Goal: Task Accomplishment & Management: Manage account settings

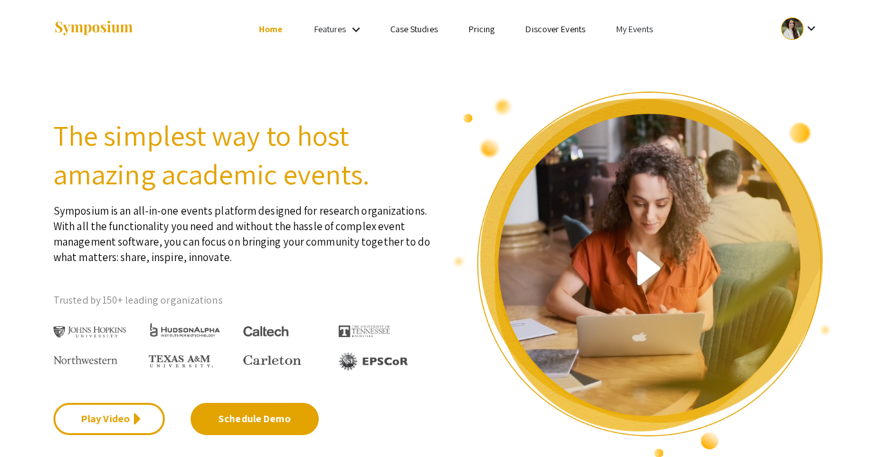
click at [624, 28] on link "My Events" at bounding box center [634, 29] width 37 height 12
click at [627, 52] on button "Events I've organized" at bounding box center [655, 57] width 110 height 31
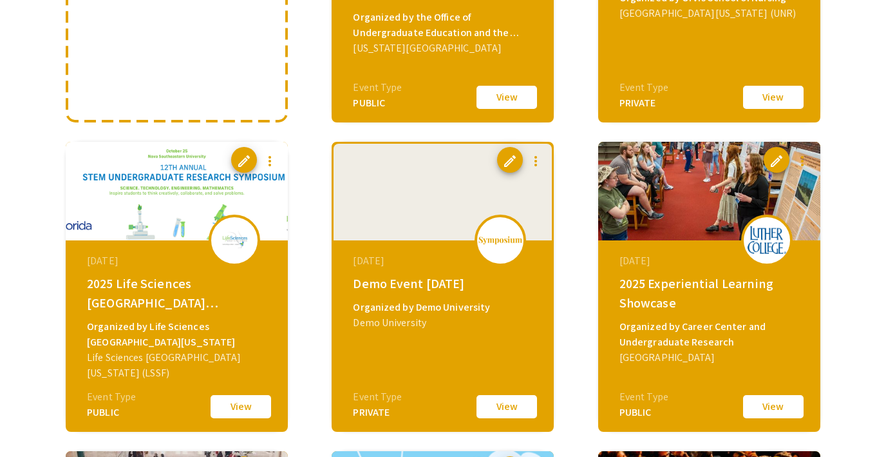
scroll to position [312, 0]
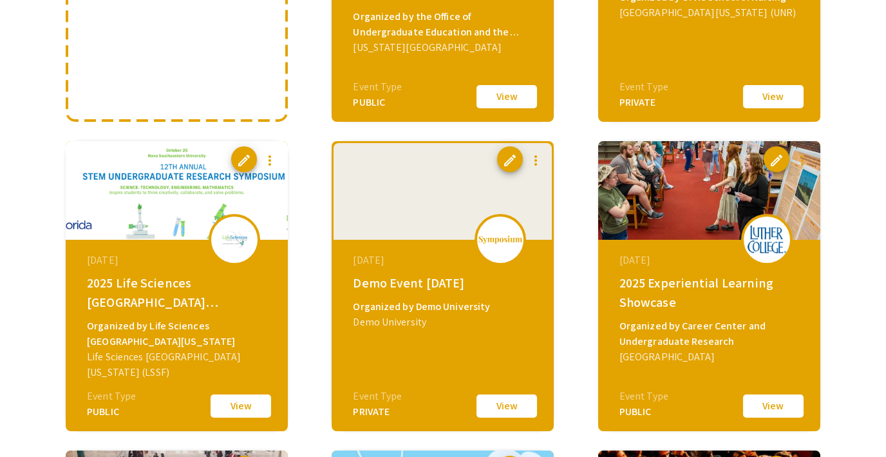
click at [229, 410] on button "View" at bounding box center [241, 405] width 64 height 27
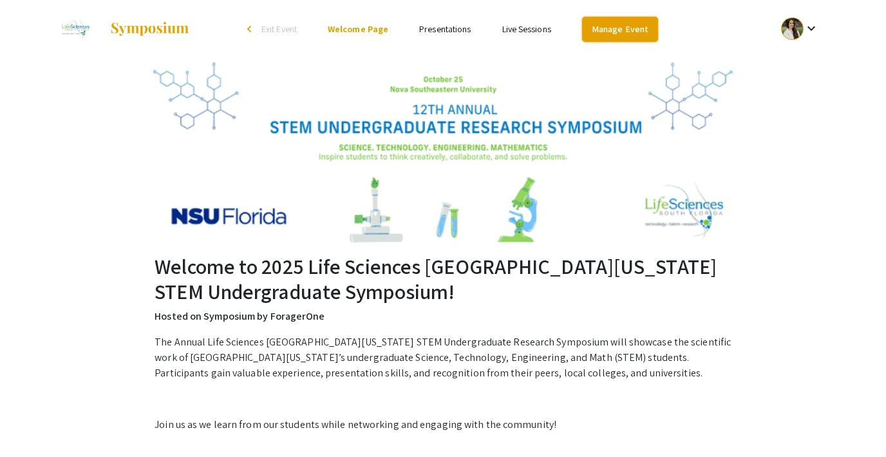
click at [603, 28] on link "Manage Event" at bounding box center [620, 29] width 76 height 25
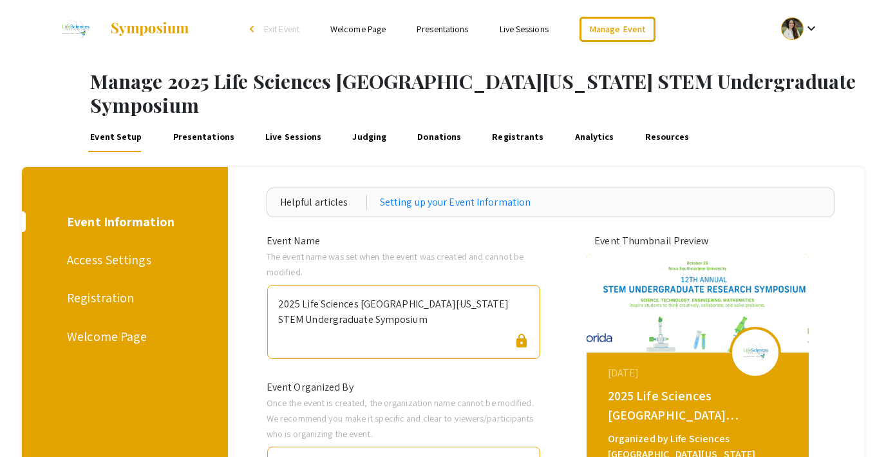
click at [86, 250] on div "Access Settings" at bounding box center [122, 259] width 111 height 19
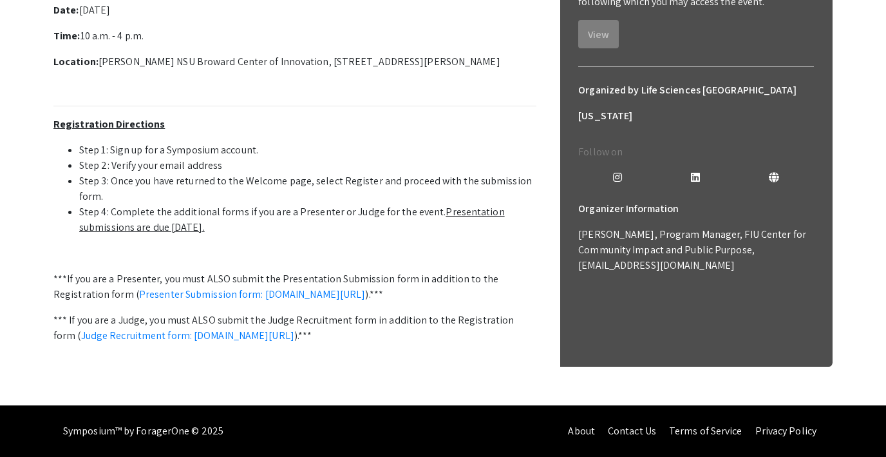
scroll to position [471, 0]
click at [278, 287] on link "Presenter Submission form: symposium.foragerone.com/lssfsymposium2025/submission" at bounding box center [252, 294] width 227 height 14
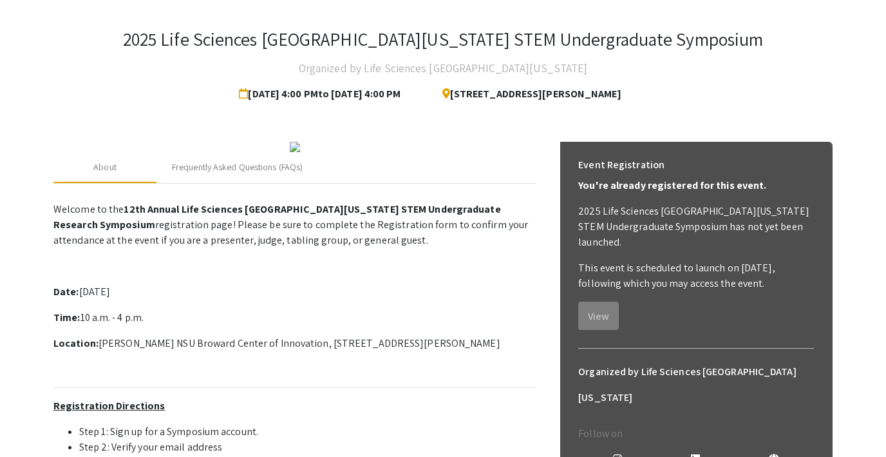
scroll to position [0, 0]
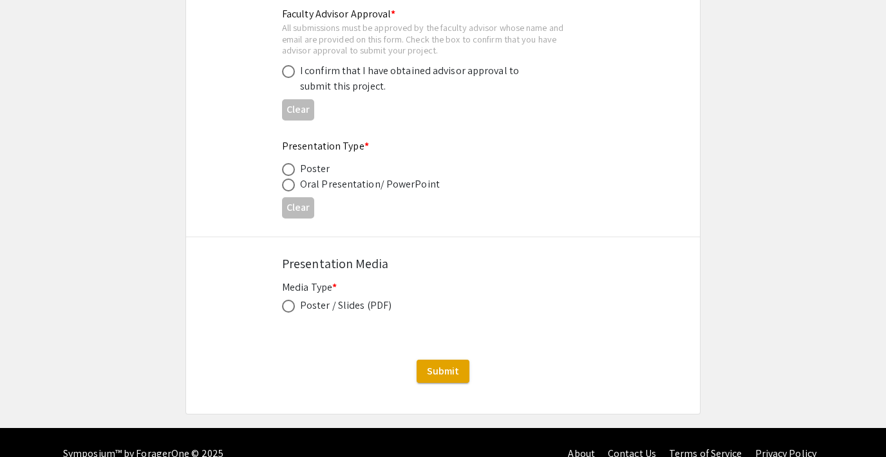
scroll to position [2006, 0]
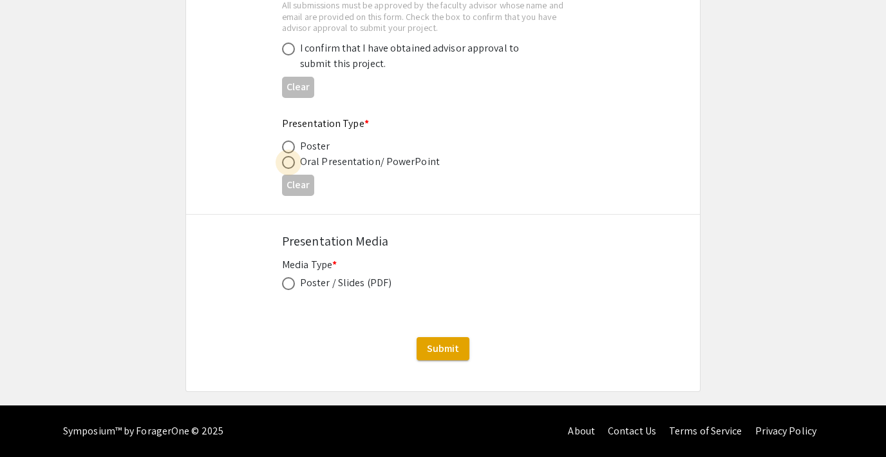
click at [288, 162] on span at bounding box center [288, 162] width 13 height 13
click at [288, 162] on input "radio" at bounding box center [288, 162] width 13 height 13
radio input "true"
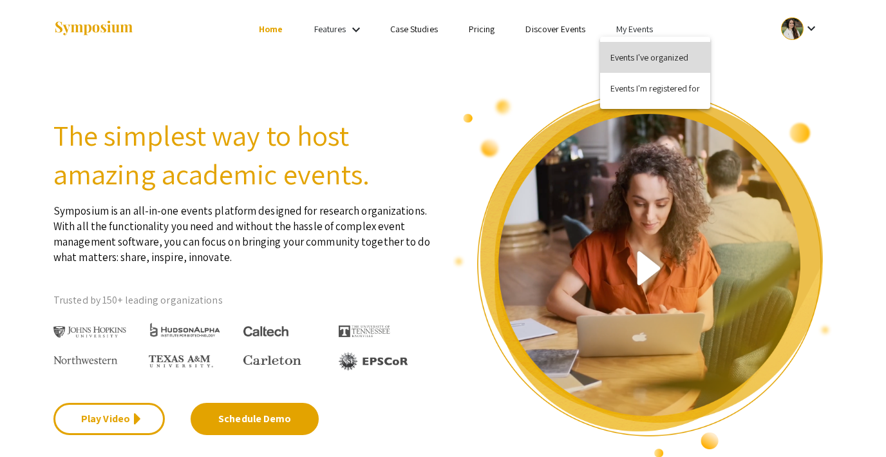
click at [644, 59] on button "Events I've organized" at bounding box center [655, 57] width 110 height 31
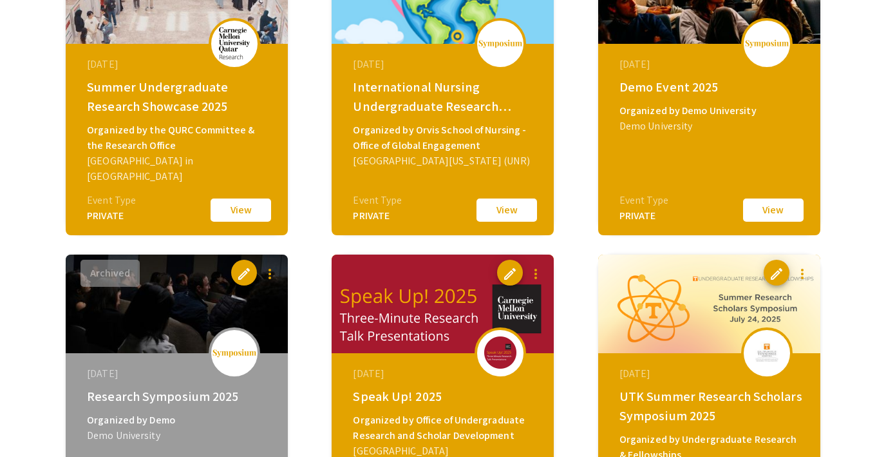
scroll to position [815, 0]
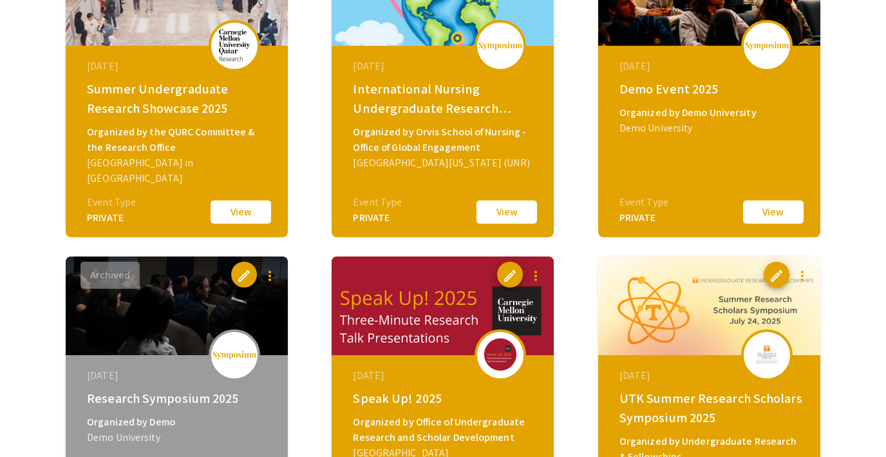
click at [757, 210] on button "View" at bounding box center [773, 211] width 64 height 27
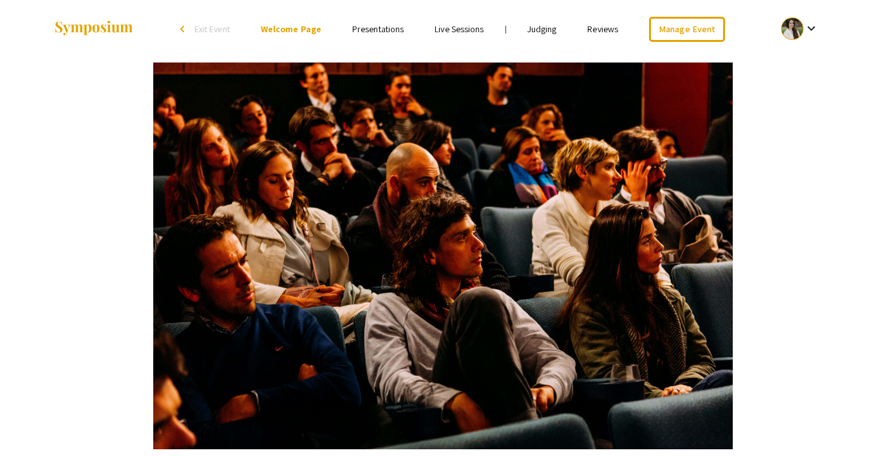
click at [536, 27] on link "Judging" at bounding box center [542, 29] width 30 height 12
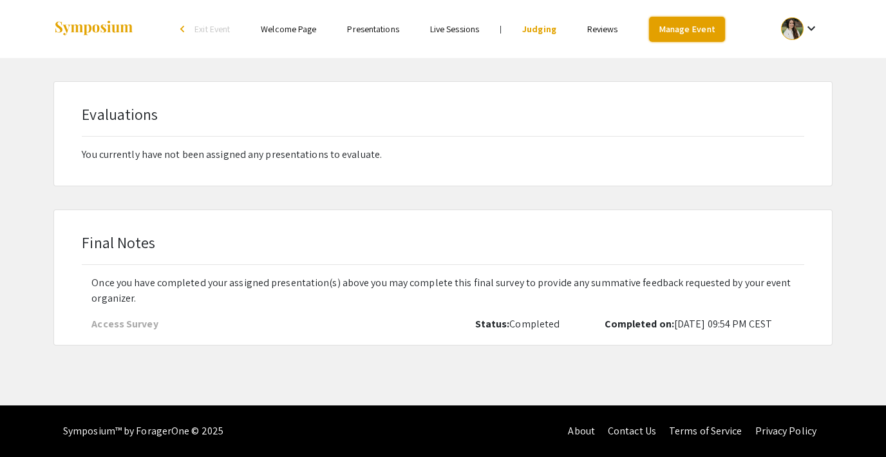
click at [693, 29] on link "Manage Event" at bounding box center [687, 29] width 76 height 25
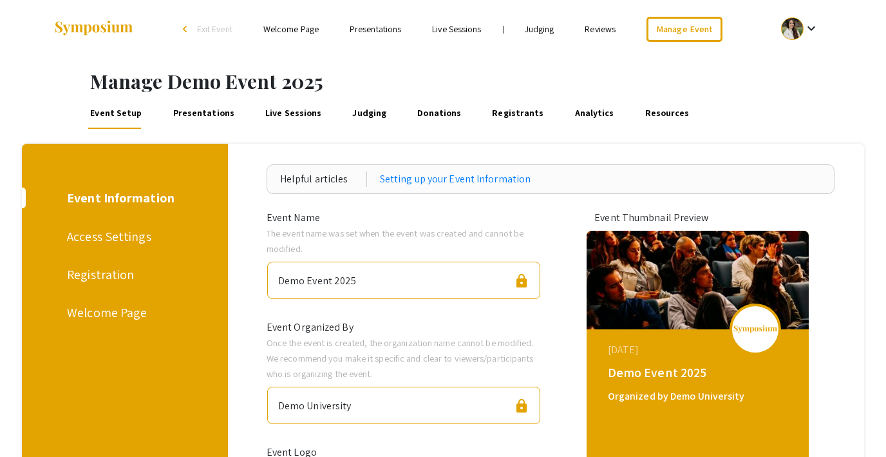
click at [365, 112] on link "Judging" at bounding box center [369, 113] width 39 height 31
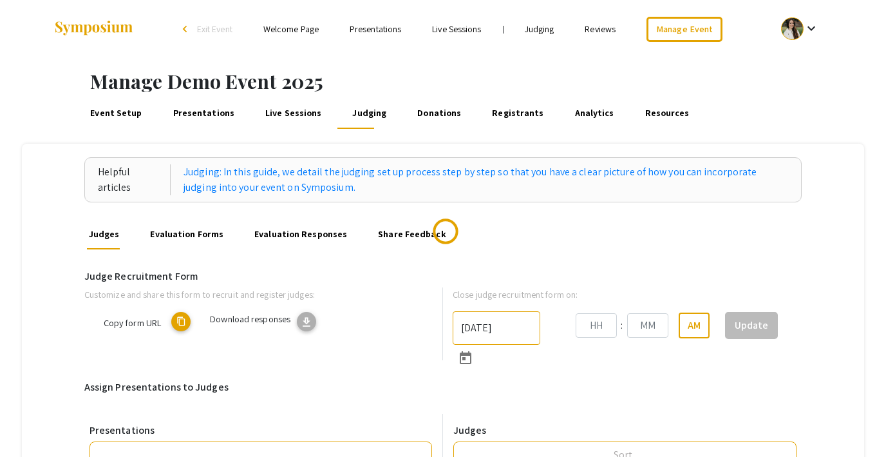
type input "8/31/2025"
type input "07"
type input "43"
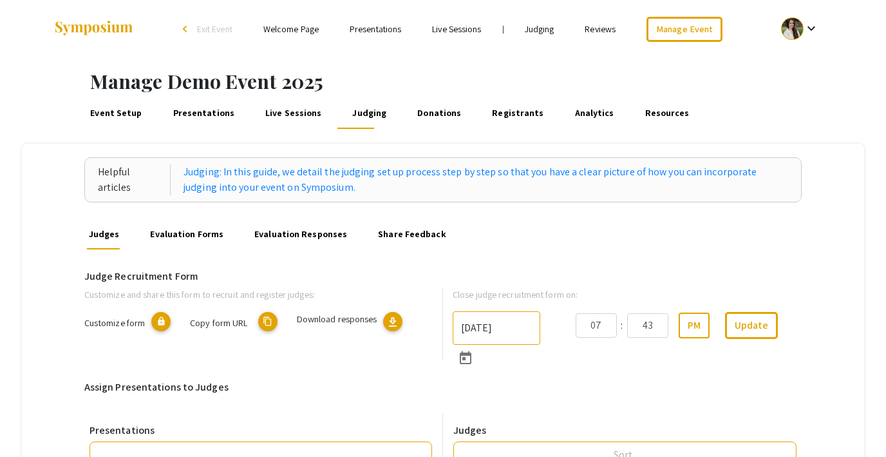
click at [116, 114] on link "Event Setup" at bounding box center [116, 113] width 56 height 31
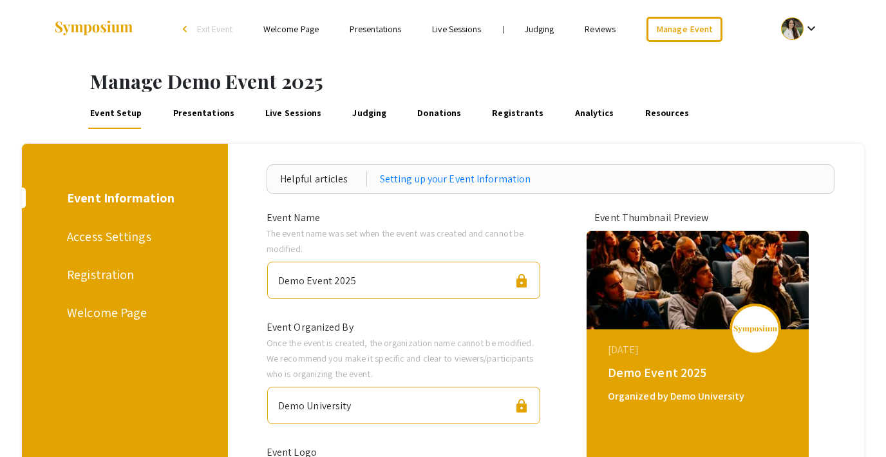
click at [96, 274] on div "Registration" at bounding box center [122, 274] width 111 height 19
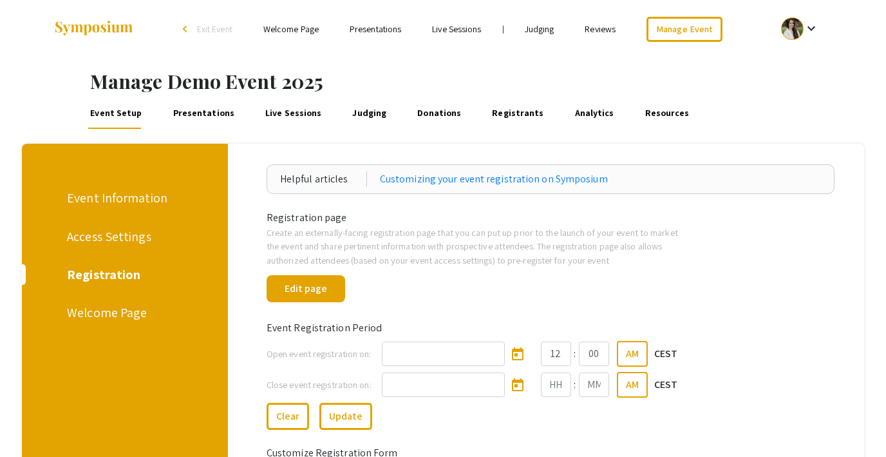
click at [366, 26] on link "Presentations" at bounding box center [376, 29] width 52 height 12
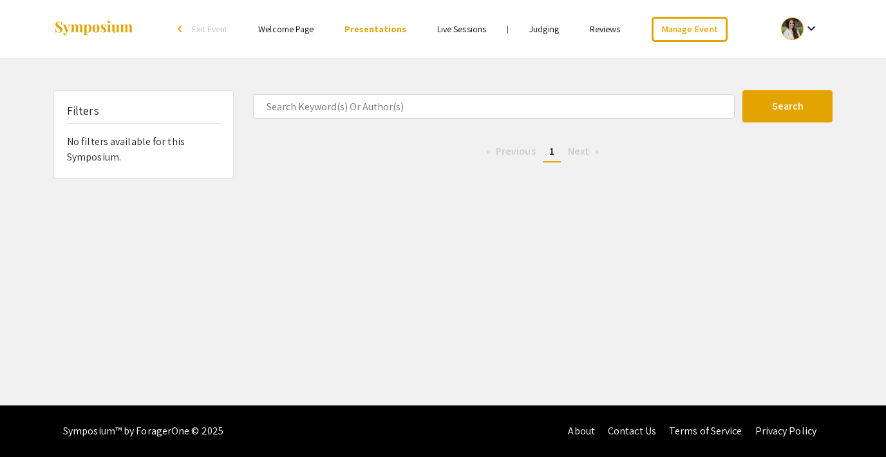
click at [301, 30] on link "Welcome Page" at bounding box center [285, 29] width 55 height 12
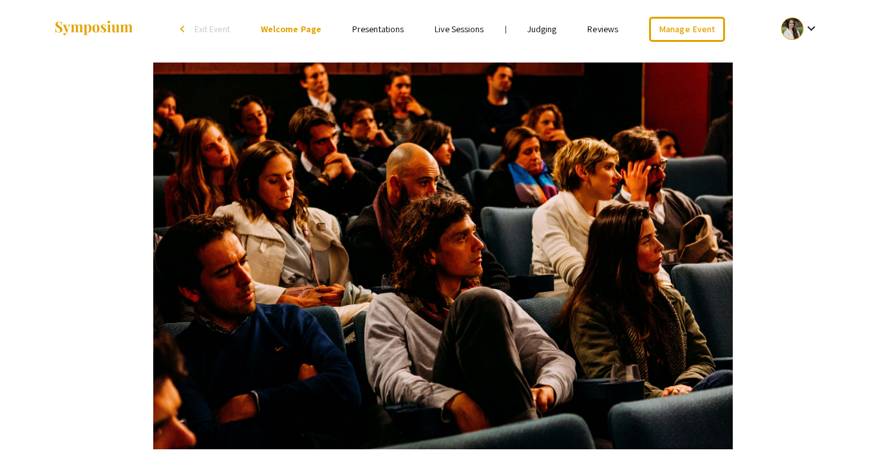
click at [378, 32] on link "Presentations" at bounding box center [378, 29] width 52 height 12
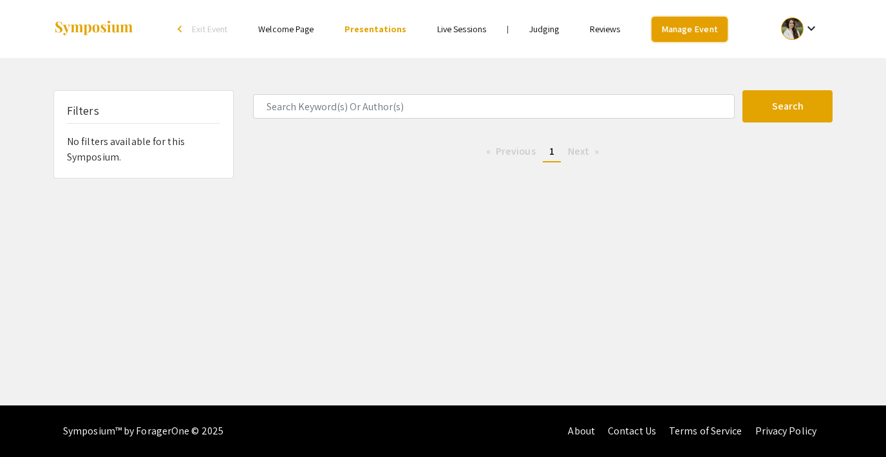
click at [685, 26] on link "Manage Event" at bounding box center [690, 29] width 76 height 25
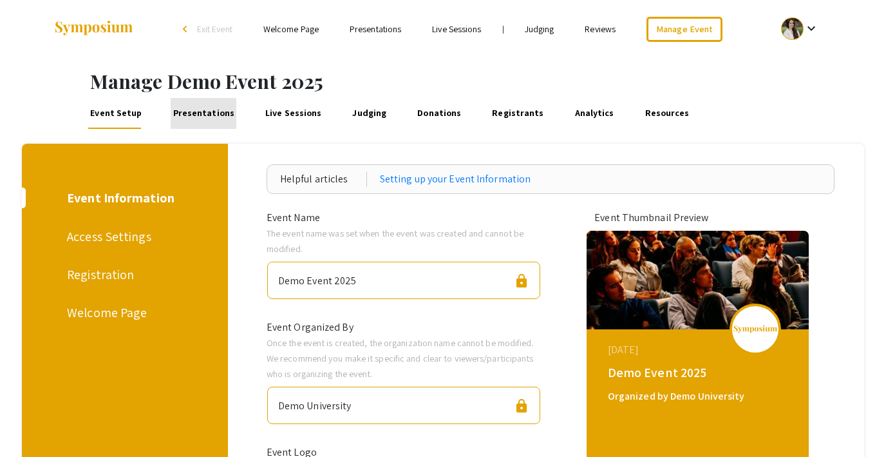
click at [204, 106] on link "Presentations" at bounding box center [204, 113] width 66 height 31
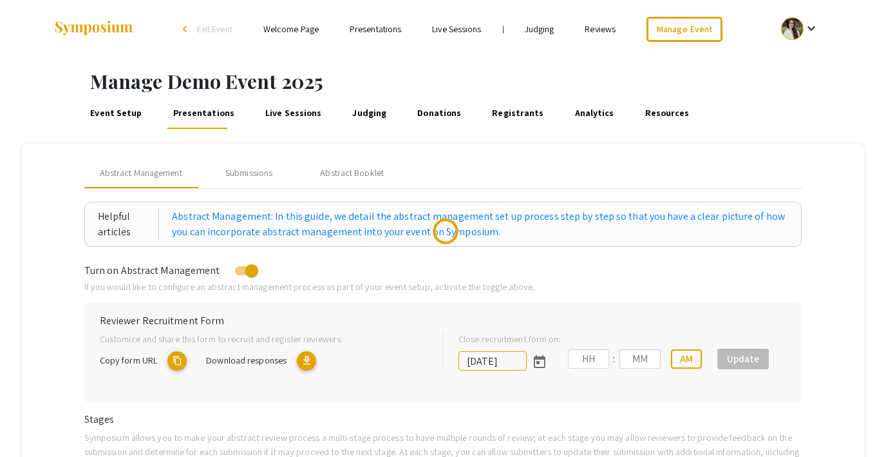
type input "8/1/2025"
type input "07"
type input "00"
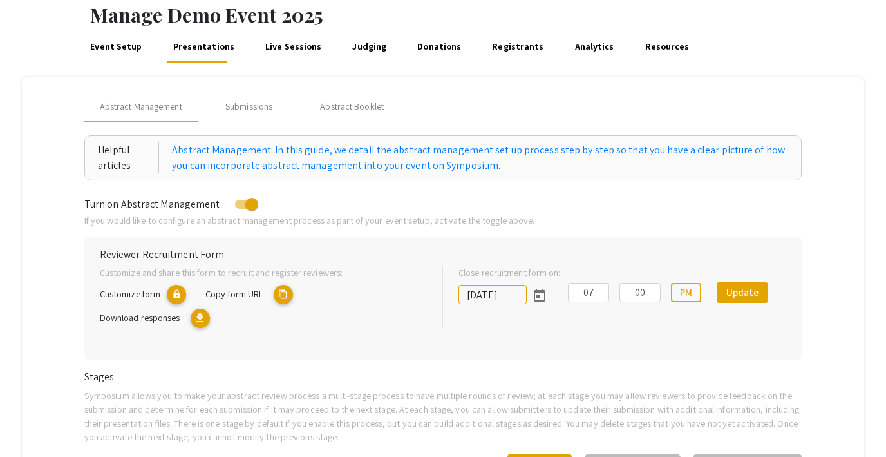
scroll to position [43, 0]
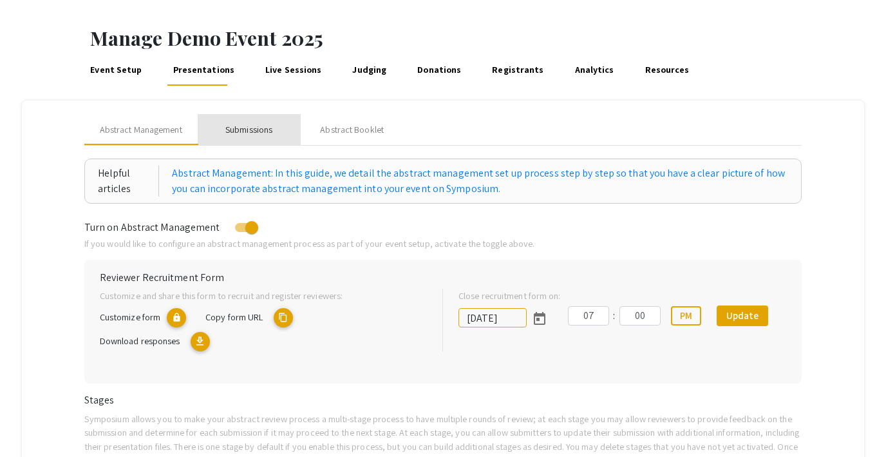
click at [255, 131] on div "Submissions" at bounding box center [248, 130] width 47 height 14
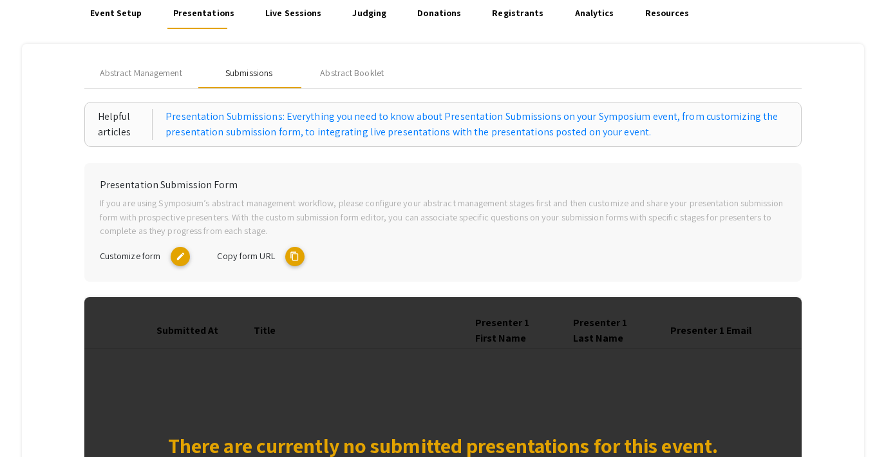
scroll to position [82, 0]
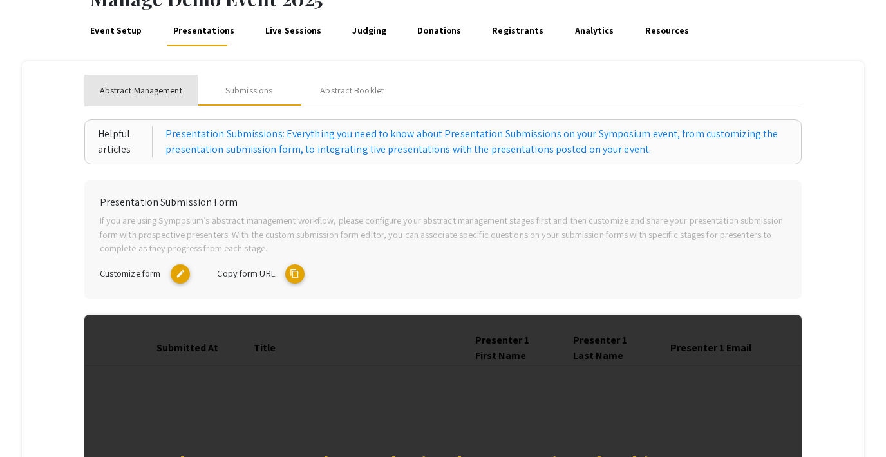
click at [167, 88] on span "Abstract Management" at bounding box center [141, 91] width 82 height 14
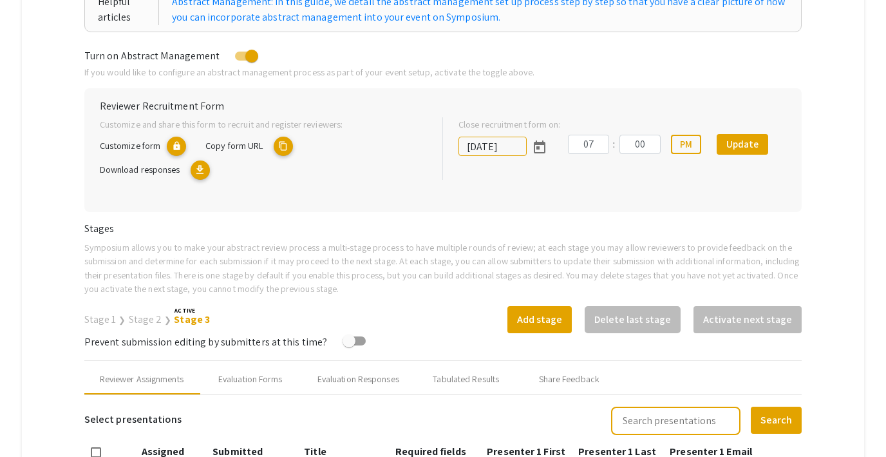
scroll to position [246, 0]
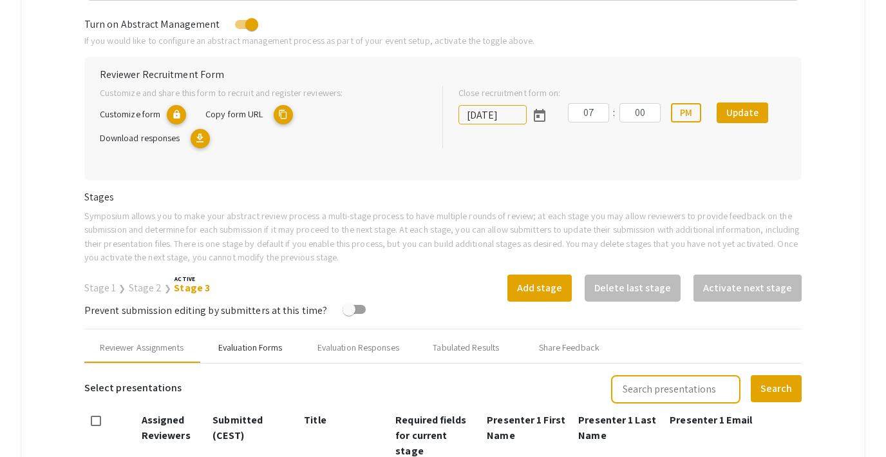
click at [269, 349] on div "Evaluation Forms" at bounding box center [250, 348] width 64 height 14
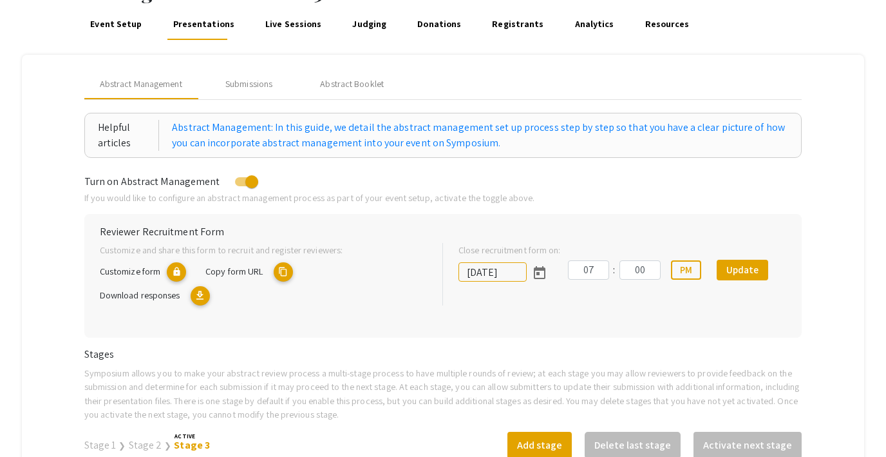
scroll to position [63, 0]
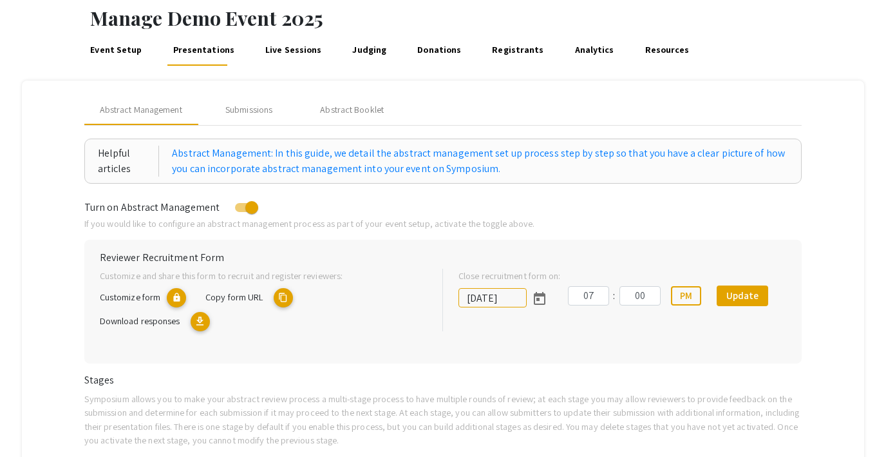
click at [354, 51] on link "Judging" at bounding box center [369, 50] width 39 height 31
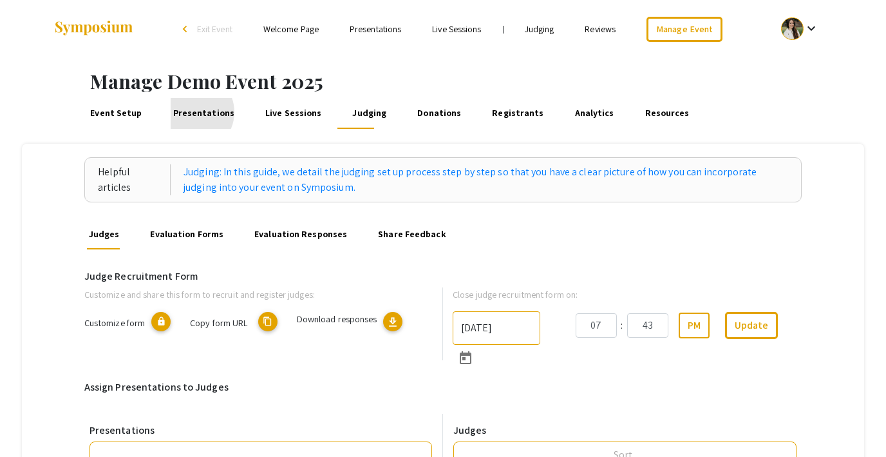
click at [188, 112] on link "Presentations" at bounding box center [204, 113] width 66 height 31
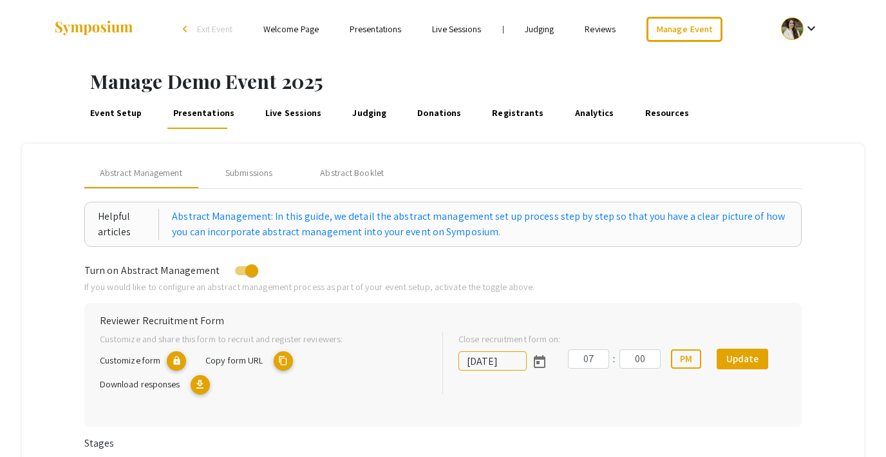
click at [214, 26] on span "Exit Event" at bounding box center [214, 29] width 35 height 12
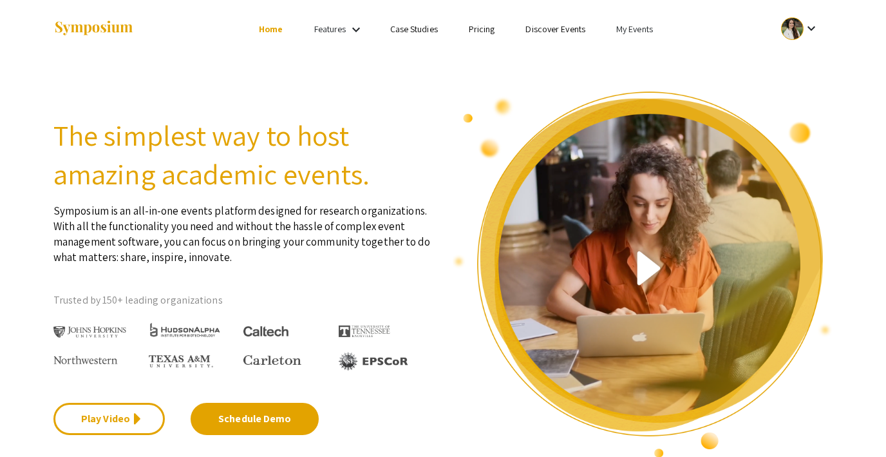
click at [620, 24] on link "My Events" at bounding box center [634, 29] width 37 height 12
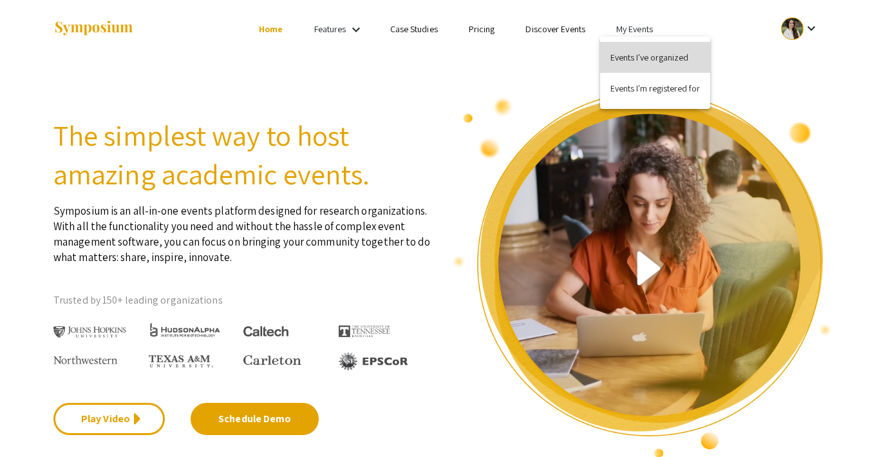
click at [640, 48] on button "Events I've organized" at bounding box center [655, 57] width 110 height 31
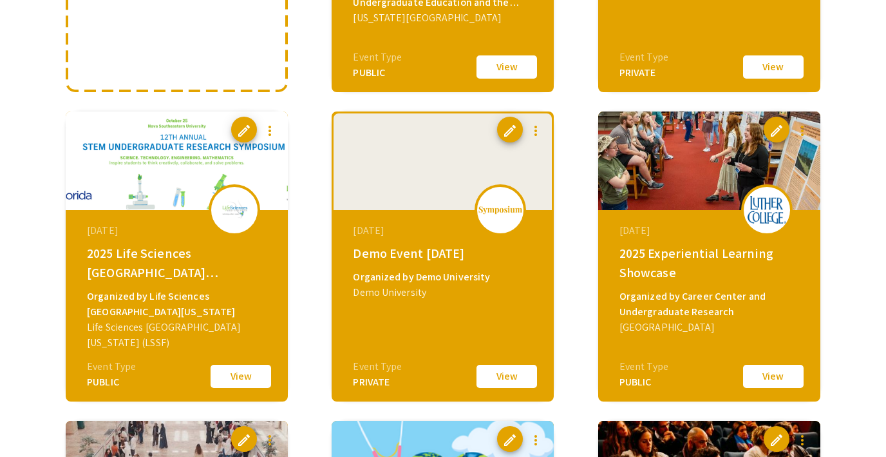
scroll to position [351, 0]
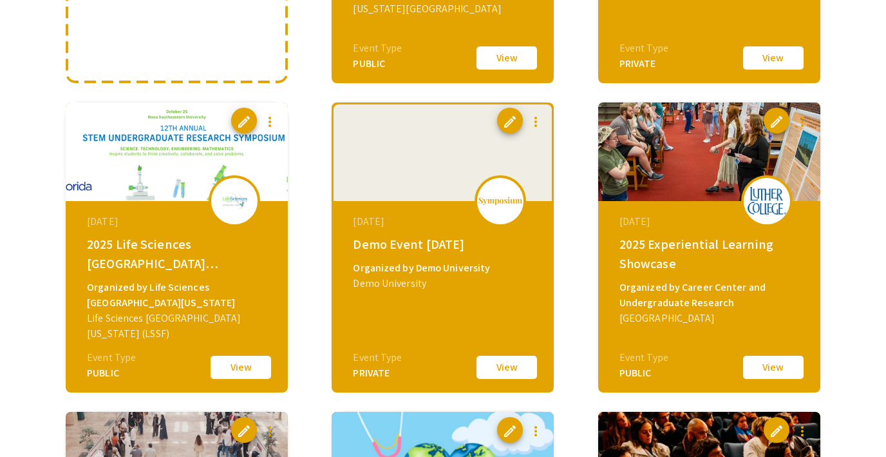
click at [506, 372] on button "View" at bounding box center [507, 367] width 64 height 27
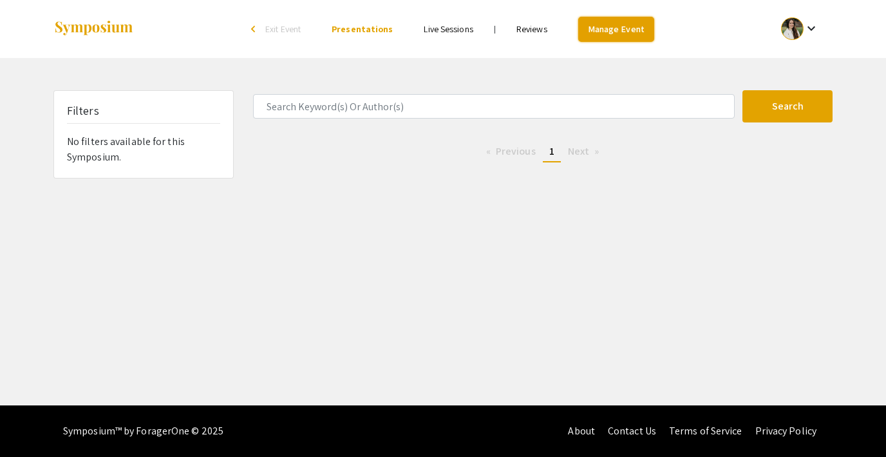
click at [600, 37] on link "Manage Event" at bounding box center [616, 29] width 76 height 25
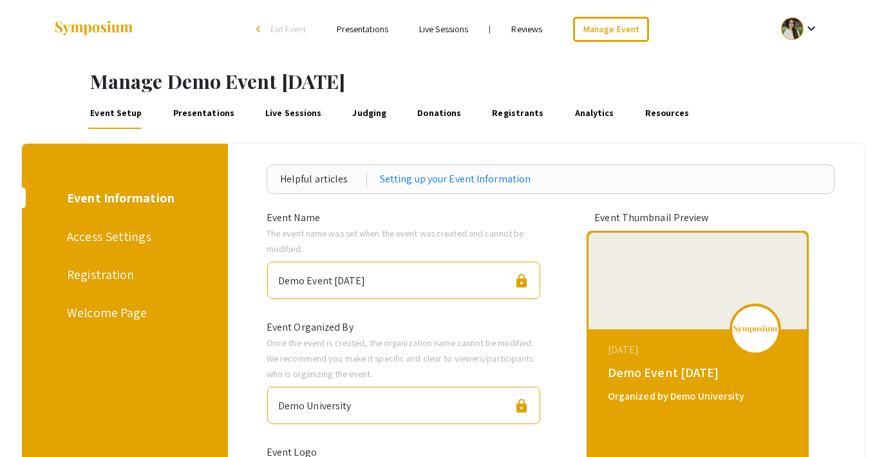
click at [131, 230] on div "Access Settings" at bounding box center [122, 236] width 111 height 19
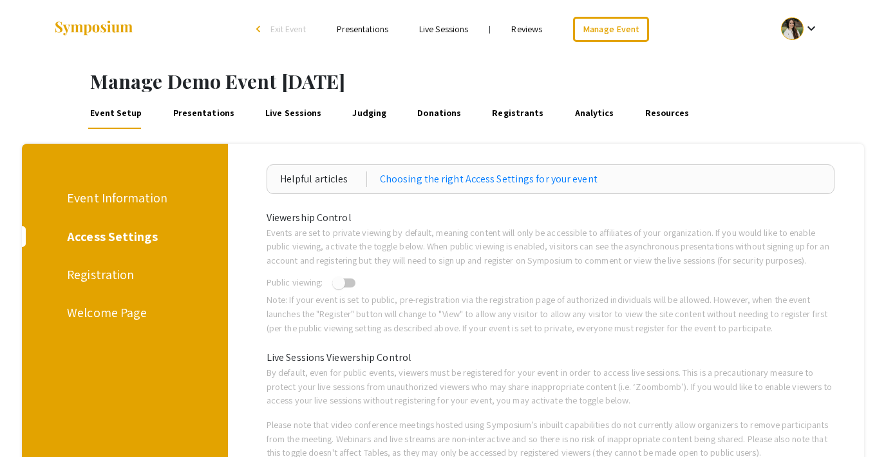
click at [85, 281] on div "Registration" at bounding box center [122, 274] width 111 height 19
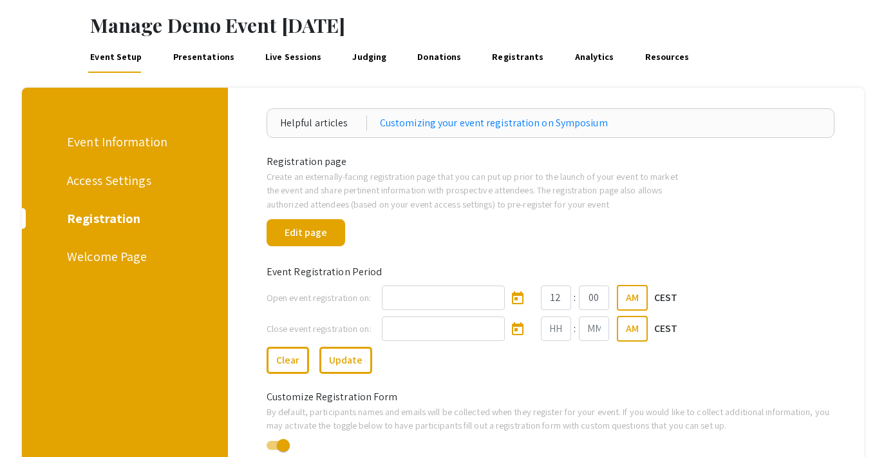
scroll to position [164, 0]
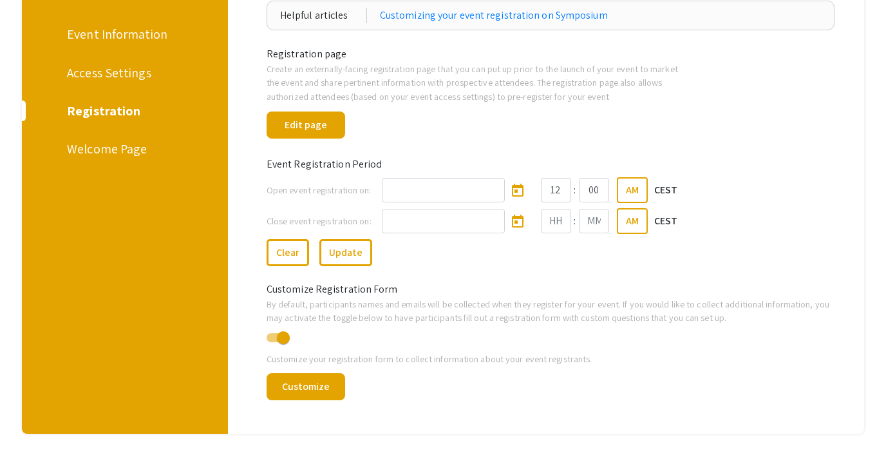
click at [111, 149] on div "Welcome Page" at bounding box center [122, 148] width 111 height 19
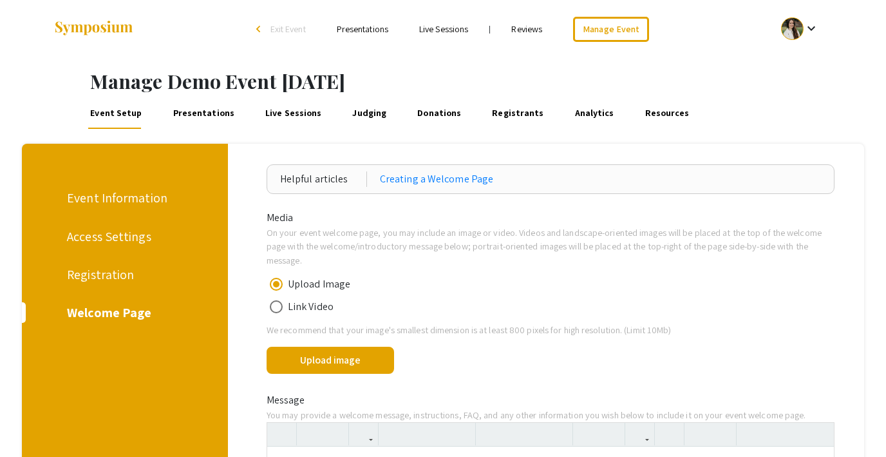
click at [211, 113] on link "Presentations" at bounding box center [204, 113] width 66 height 31
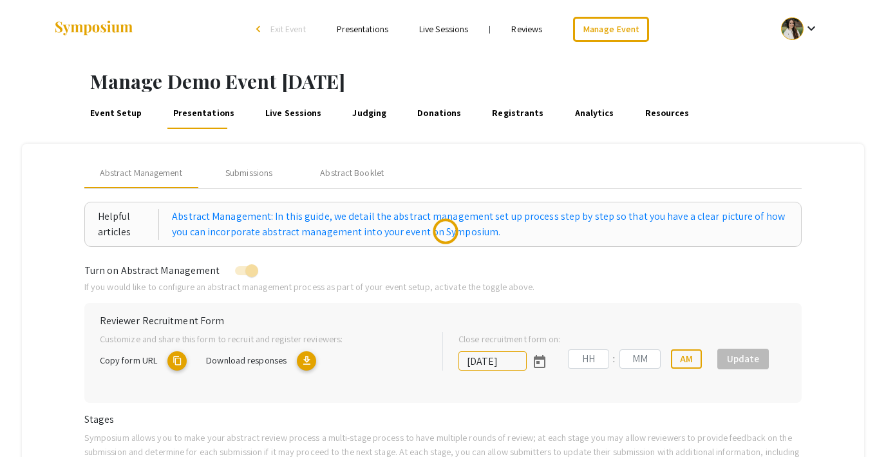
type input "9/27/2025"
type input "07"
type input "14"
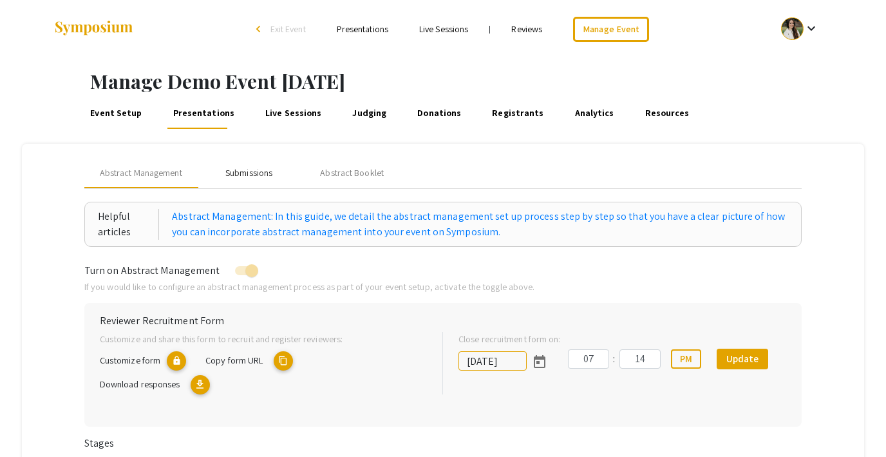
click at [246, 176] on div "Submissions" at bounding box center [248, 173] width 47 height 14
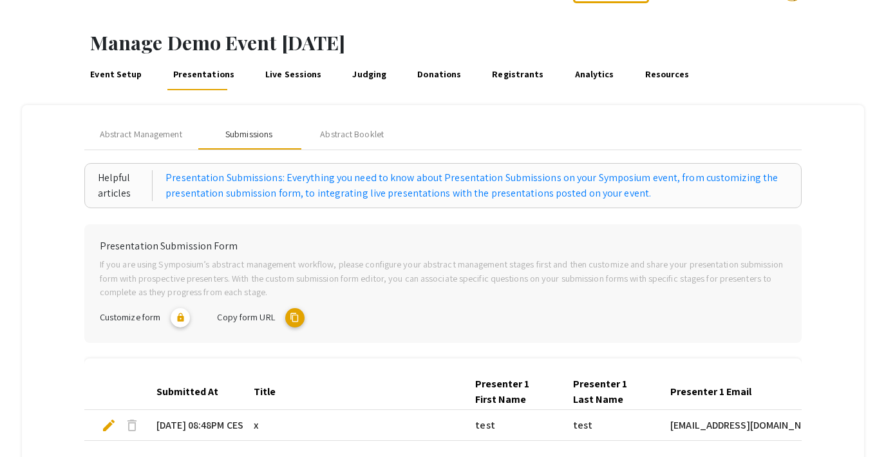
scroll to position [28, 0]
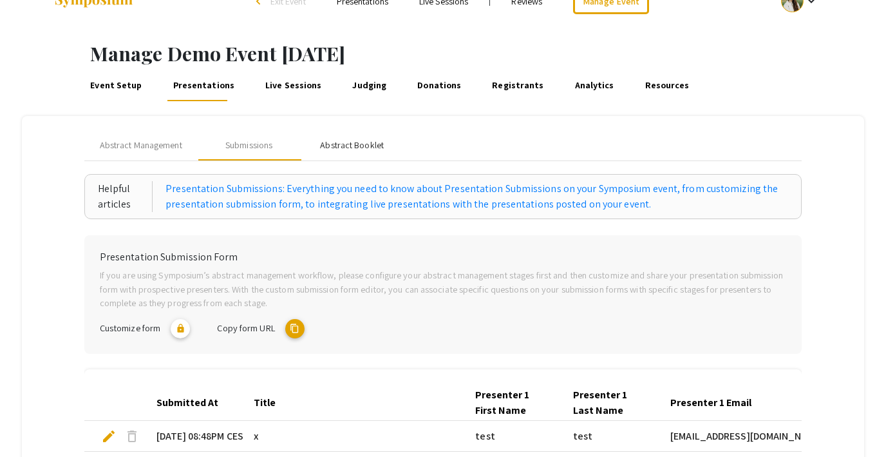
click at [354, 146] on div "Abstract Booklet" at bounding box center [352, 145] width 64 height 14
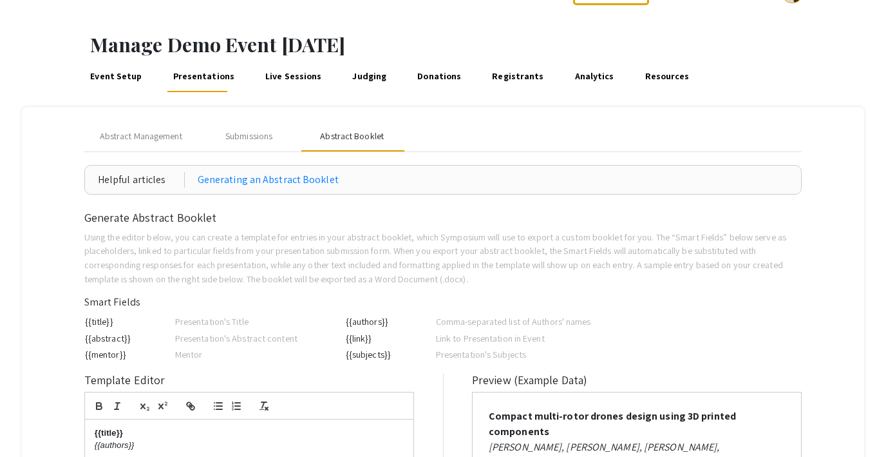
scroll to position [36, 0]
click at [153, 135] on span "Abstract Management" at bounding box center [141, 137] width 82 height 14
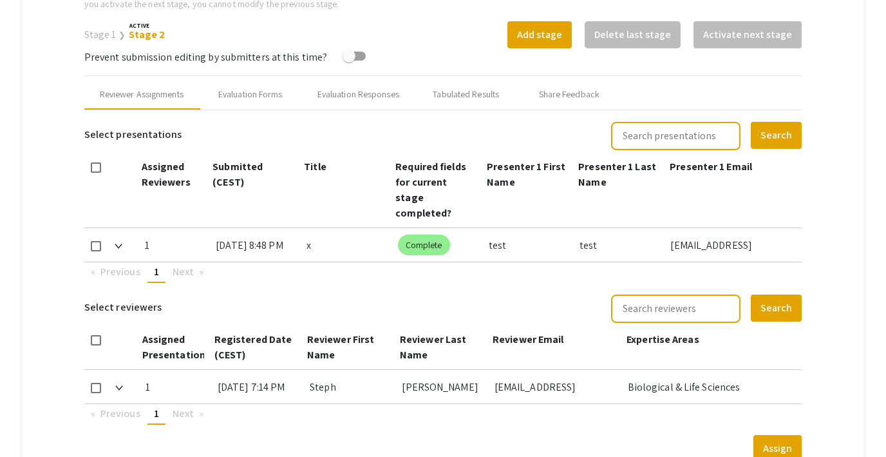
scroll to position [501, 0]
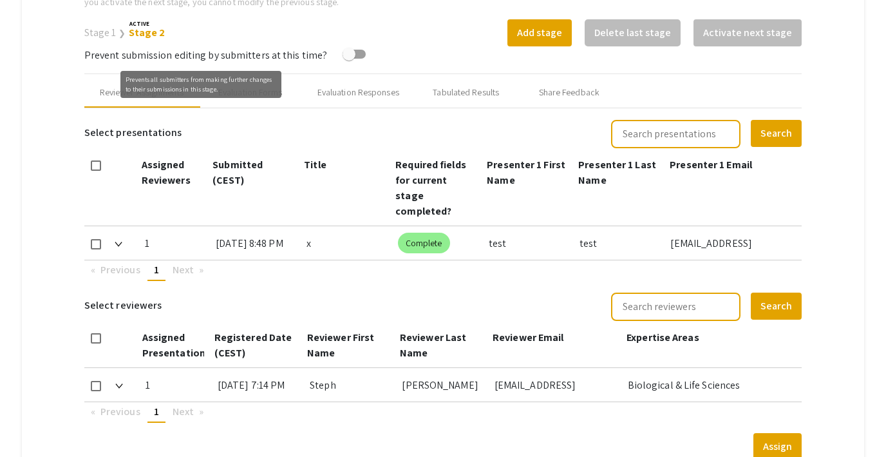
click at [278, 95] on div "Prevents all submitters from making further changes to their submissions in thi…" at bounding box center [200, 84] width 161 height 27
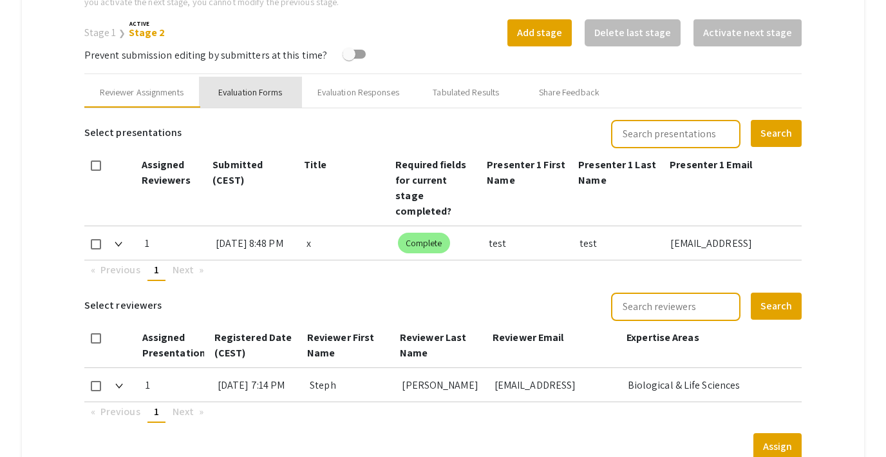
click at [265, 91] on div "Evaluation Forms" at bounding box center [250, 93] width 64 height 14
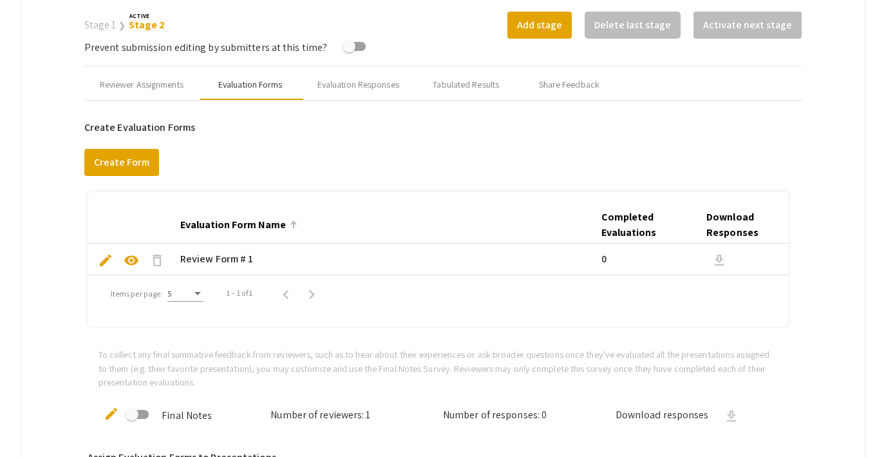
scroll to position [495, 0]
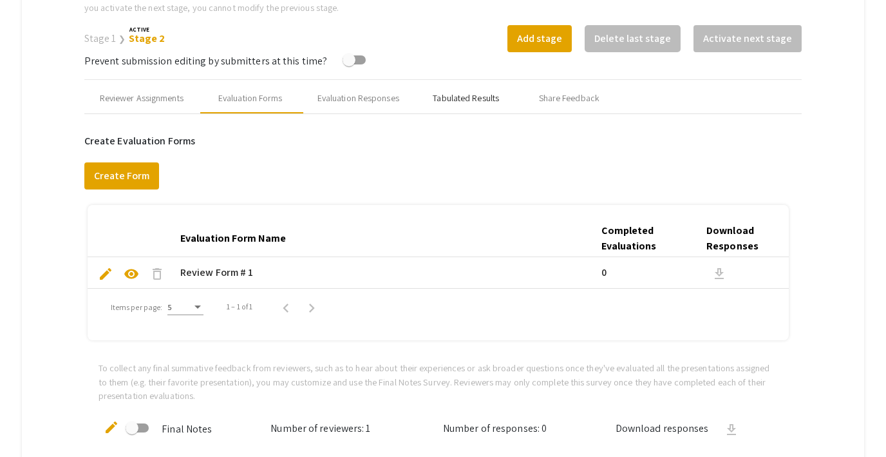
click at [464, 104] on div "Tabulated Results" at bounding box center [466, 98] width 66 height 14
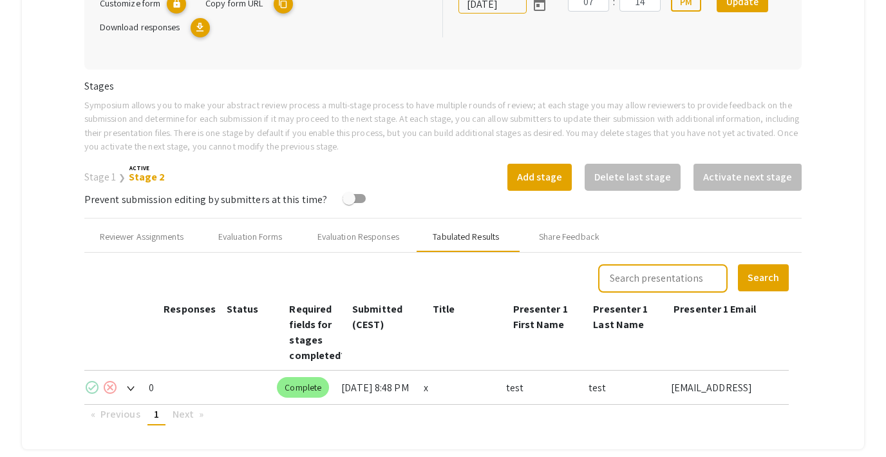
scroll to position [355, 0]
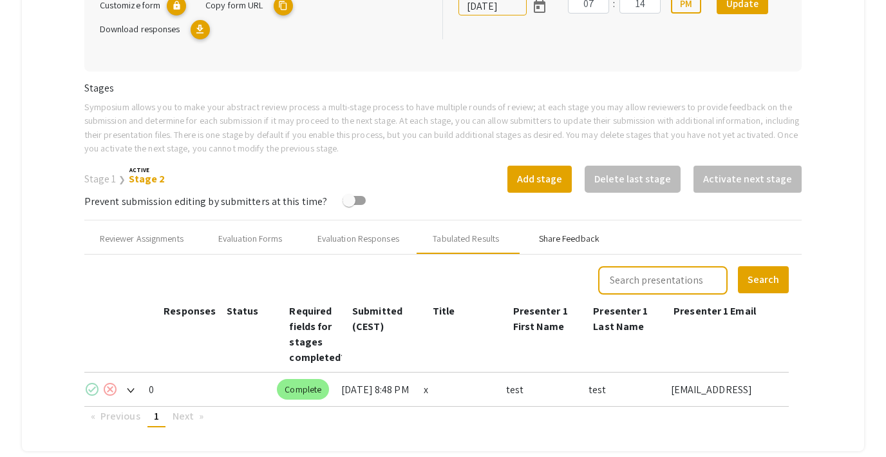
click at [565, 238] on div "Share Feedback" at bounding box center [569, 239] width 61 height 14
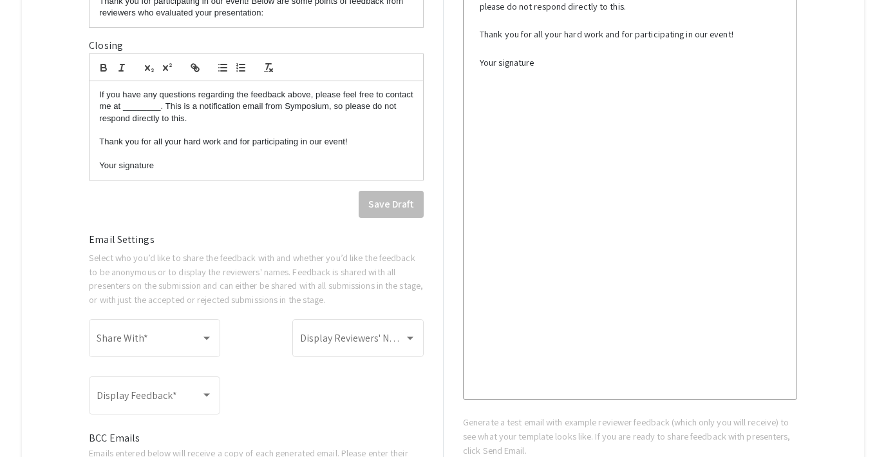
scroll to position [837, 0]
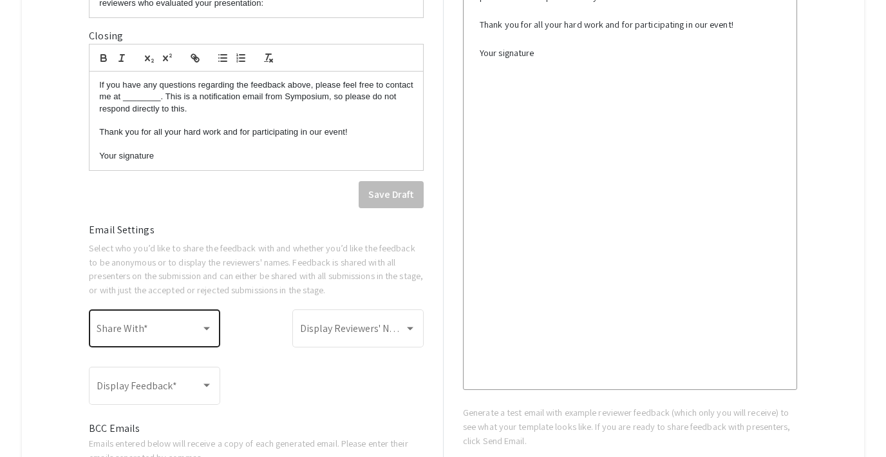
click at [163, 322] on div "Share With *" at bounding box center [155, 327] width 116 height 41
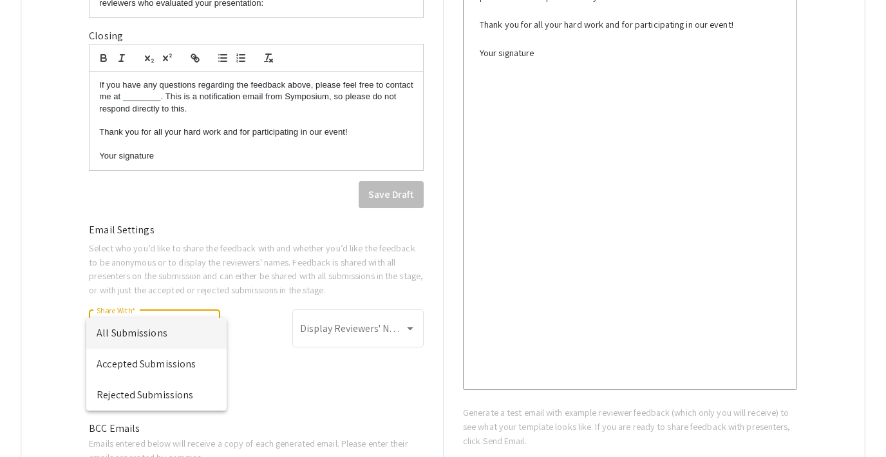
click at [44, 285] on div at bounding box center [443, 228] width 886 height 457
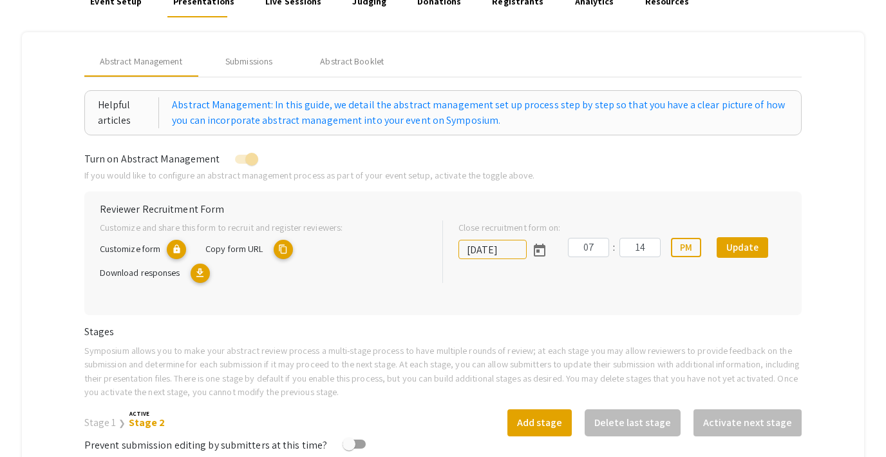
scroll to position [0, 0]
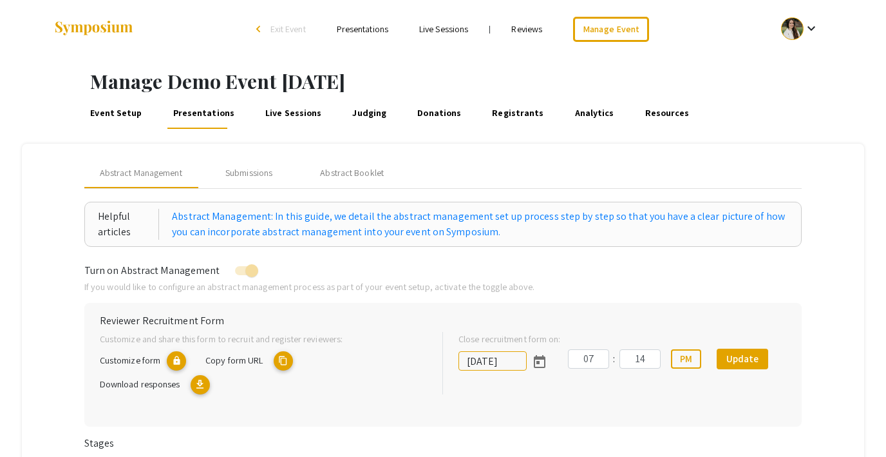
click at [278, 114] on link "Live Sessions" at bounding box center [293, 113] width 61 height 31
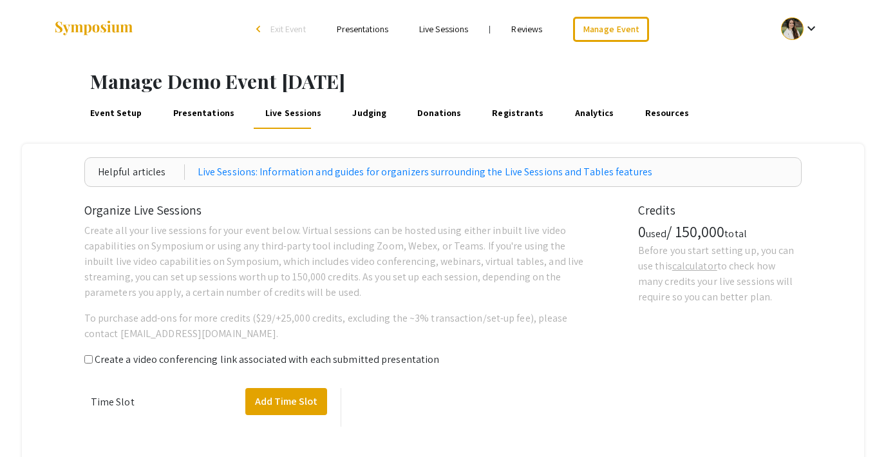
click at [363, 113] on link "Judging" at bounding box center [369, 113] width 39 height 31
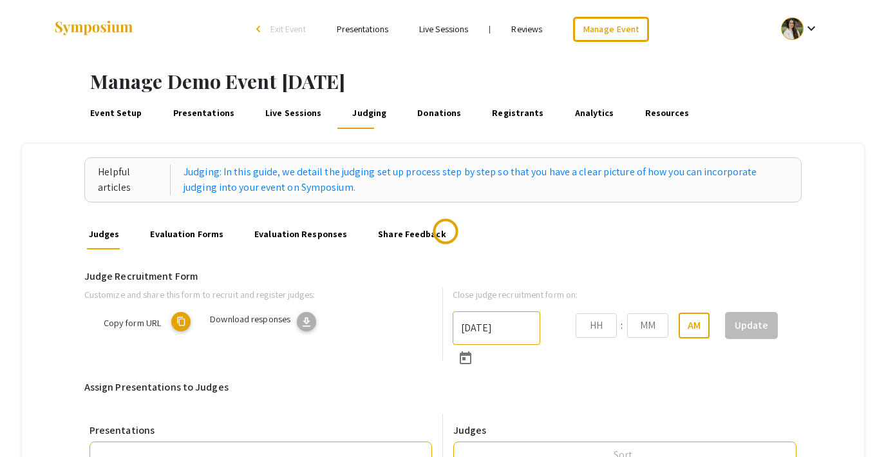
type input "9/27/2025"
type input "07"
type input "14"
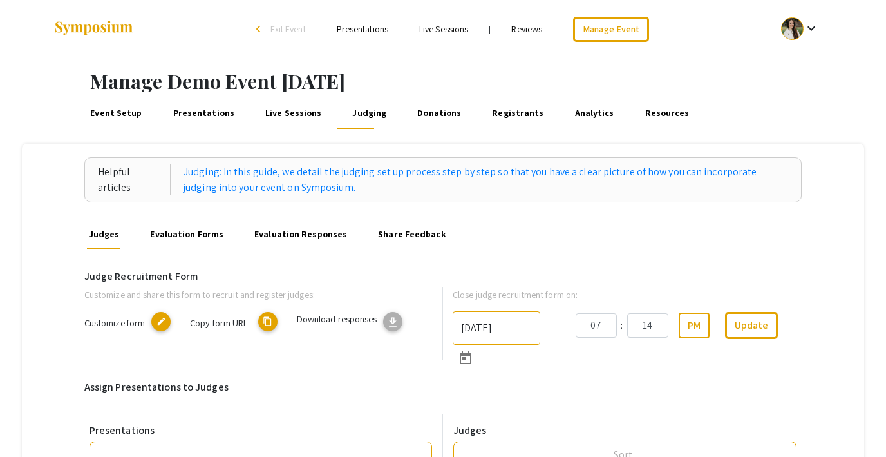
click at [193, 227] on link "Evaluation Forms" at bounding box center [186, 233] width 77 height 31
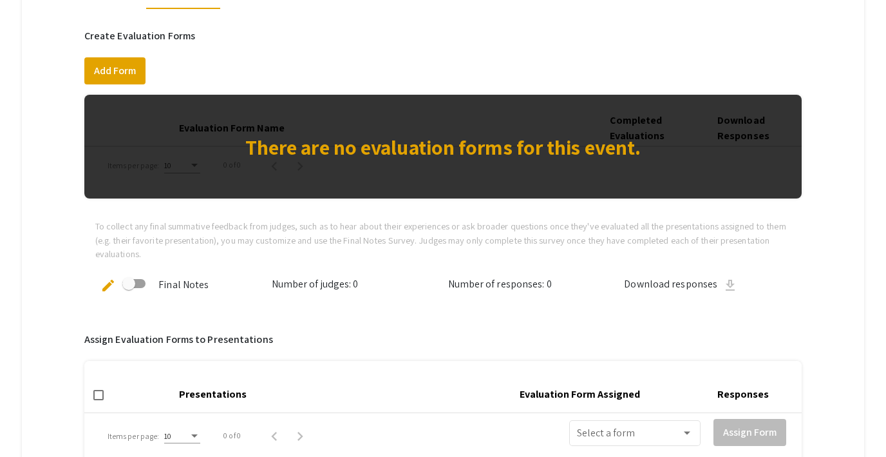
scroll to position [122, 0]
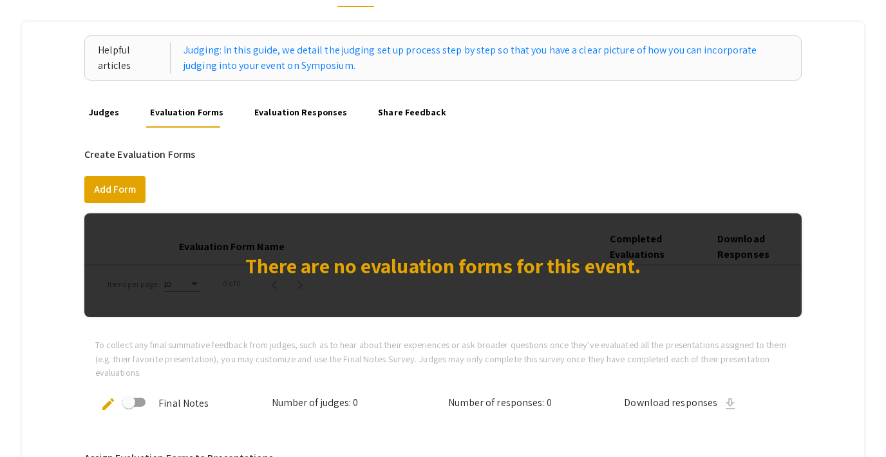
click at [319, 113] on link "Evaluation Responses" at bounding box center [300, 112] width 97 height 31
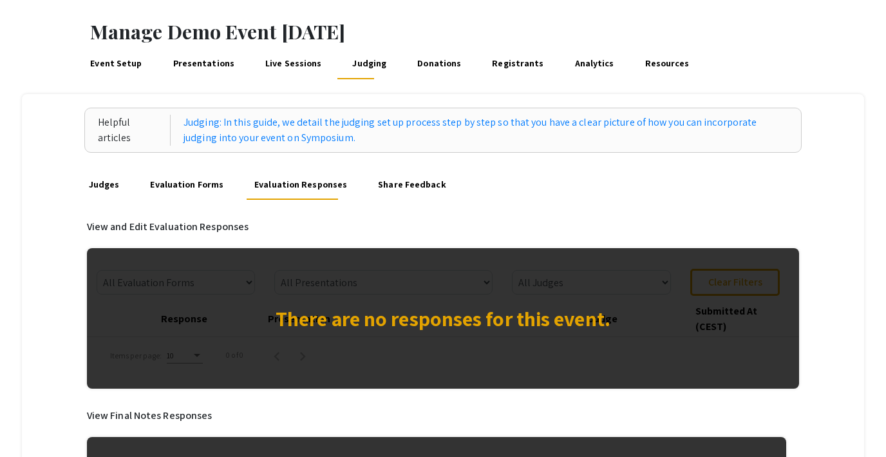
scroll to position [18, 0]
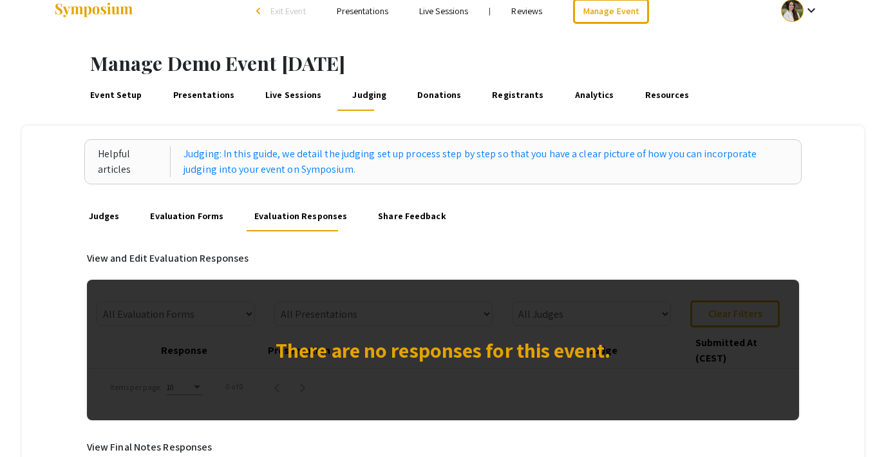
click at [129, 91] on link "Event Setup" at bounding box center [116, 95] width 56 height 31
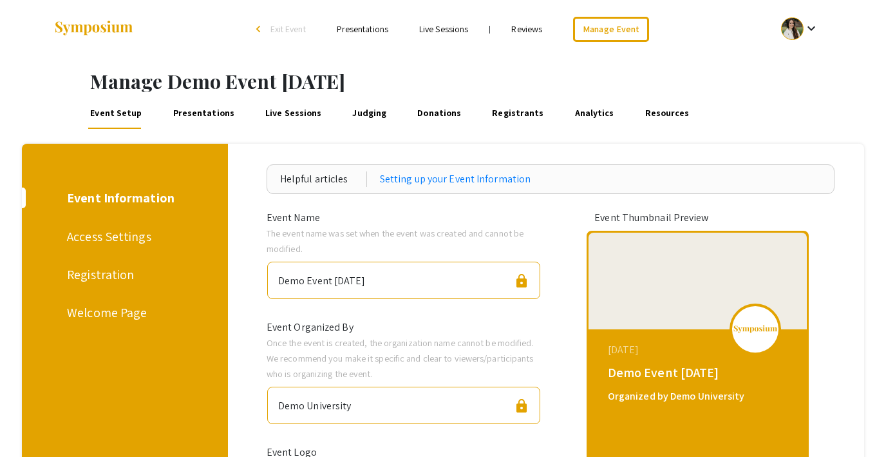
click at [190, 112] on link "Presentations" at bounding box center [204, 113] width 66 height 31
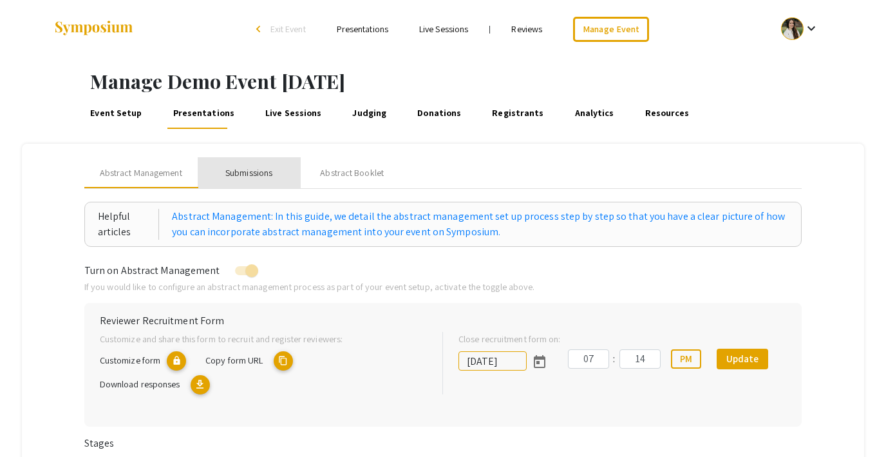
click at [256, 178] on div "Submissions" at bounding box center [248, 173] width 47 height 14
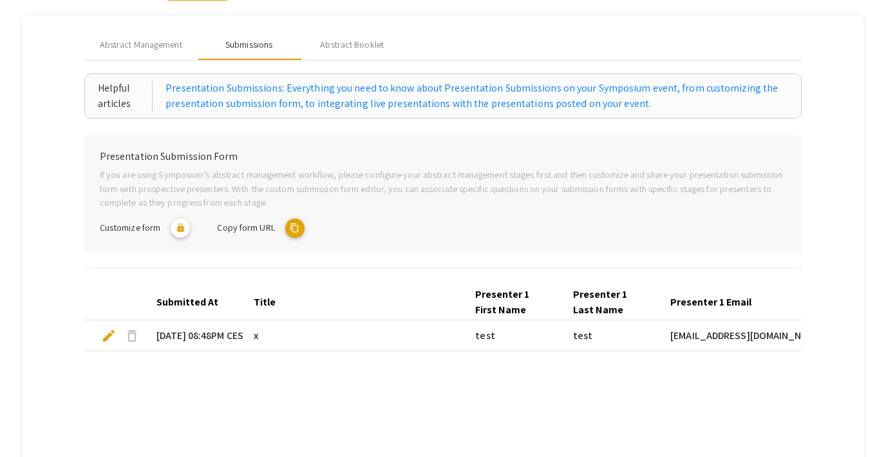
scroll to position [122, 0]
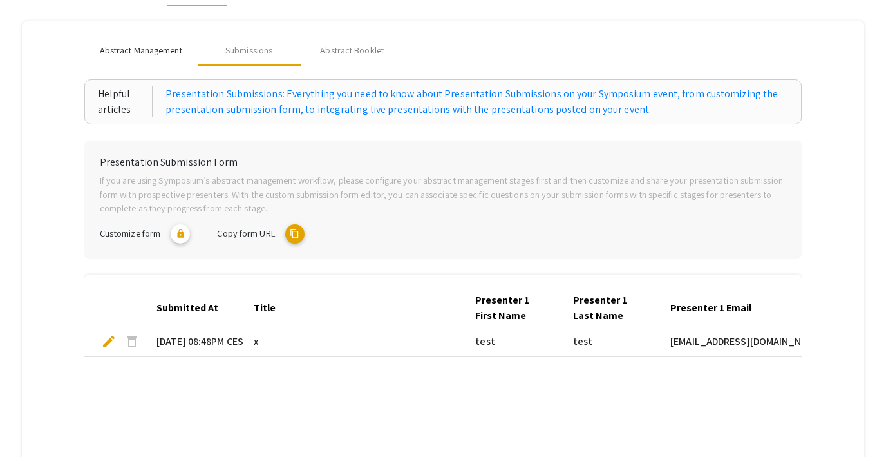
click at [140, 53] on span "Abstract Management" at bounding box center [141, 51] width 82 height 14
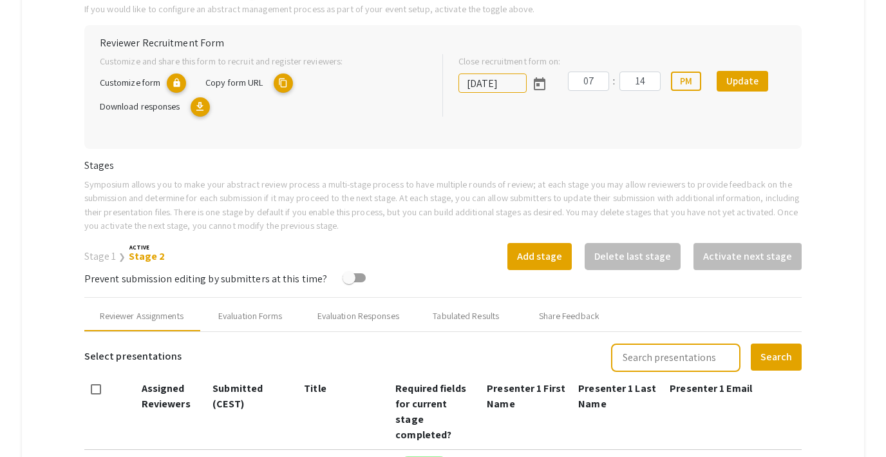
scroll to position [280, 0]
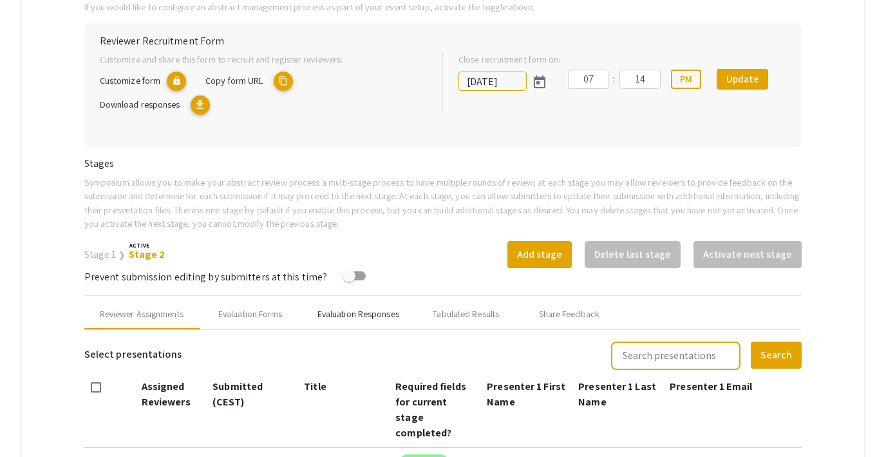
click at [353, 309] on div "Evaluation Responses" at bounding box center [359, 314] width 82 height 14
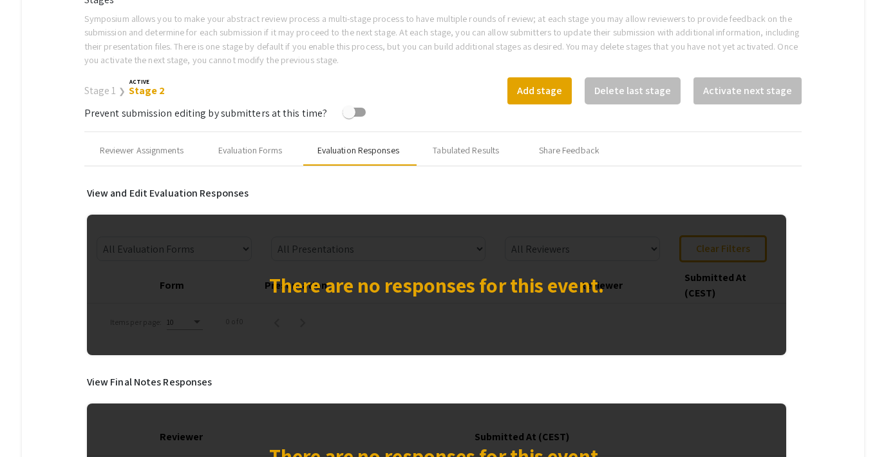
scroll to position [0, 0]
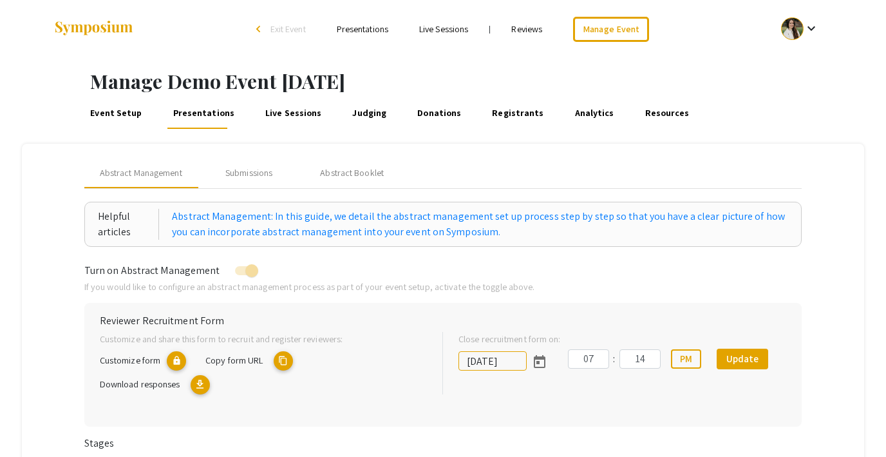
click at [354, 111] on link "Judging" at bounding box center [369, 113] width 39 height 31
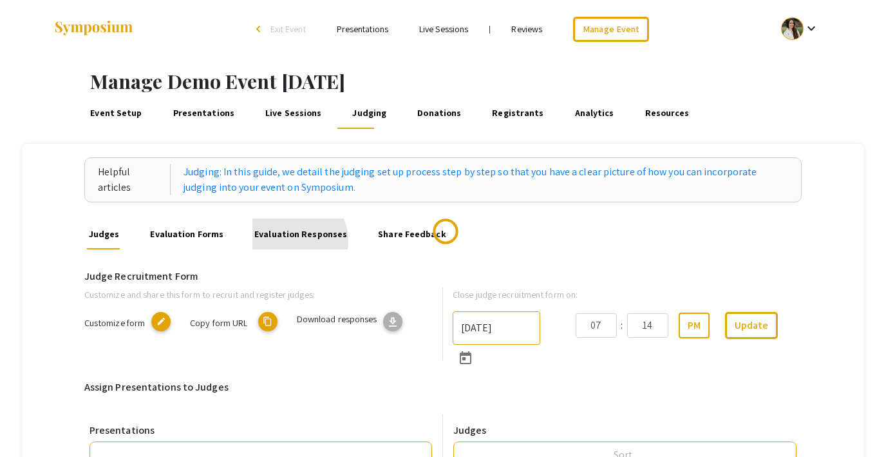
click at [285, 241] on link "Evaluation Responses" at bounding box center [300, 233] width 97 height 31
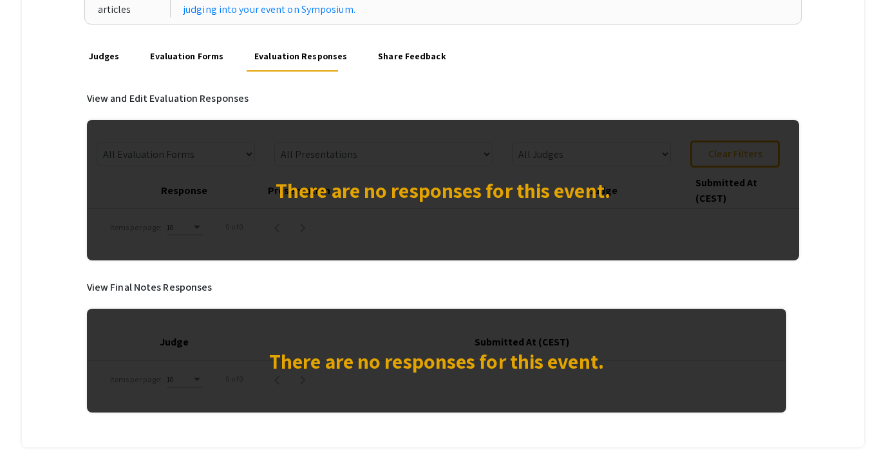
scroll to position [170, 0]
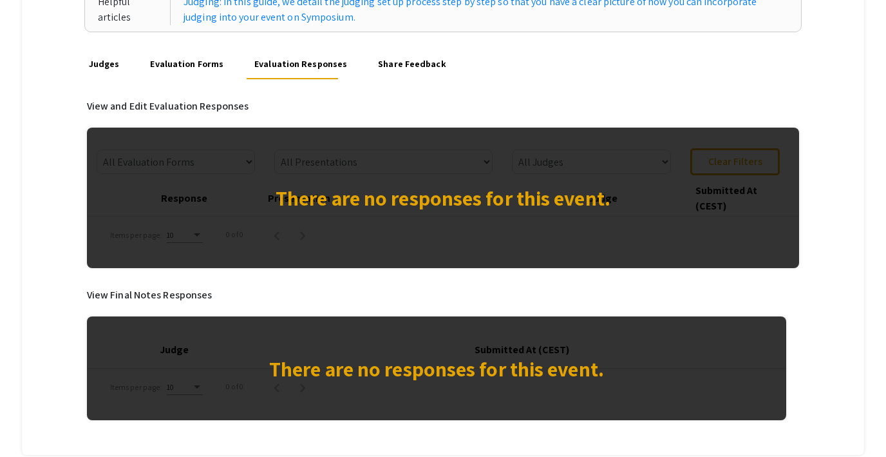
click at [376, 66] on link "Share Feedback" at bounding box center [412, 63] width 72 height 31
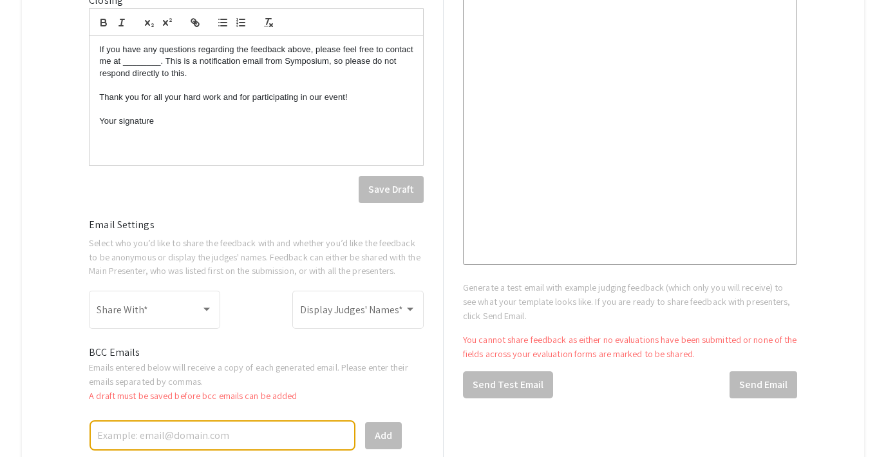
scroll to position [625, 0]
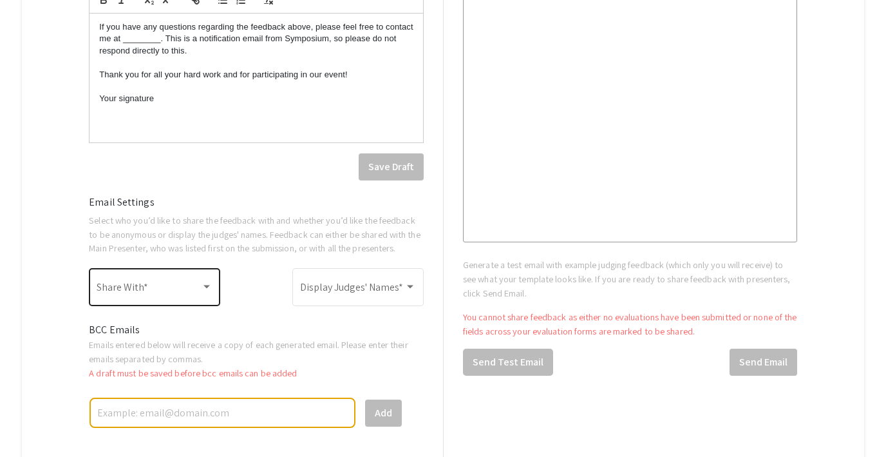
click at [141, 303] on div "Share With *" at bounding box center [155, 285] width 116 height 41
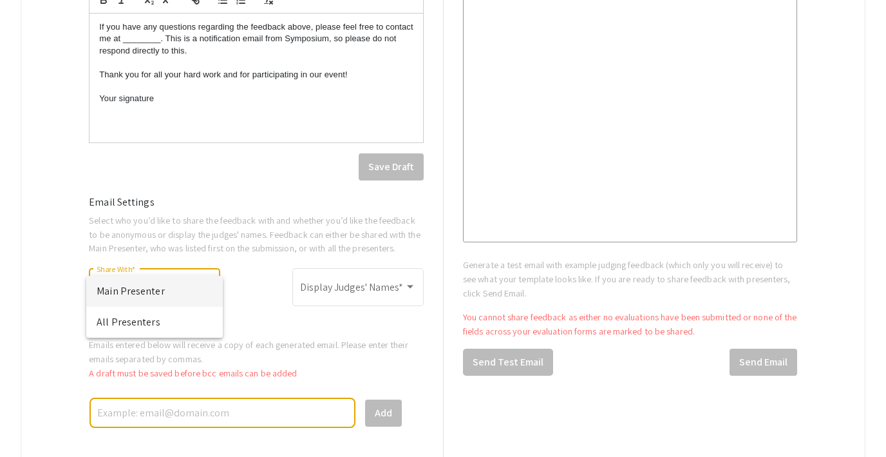
click at [57, 274] on div at bounding box center [443, 228] width 886 height 457
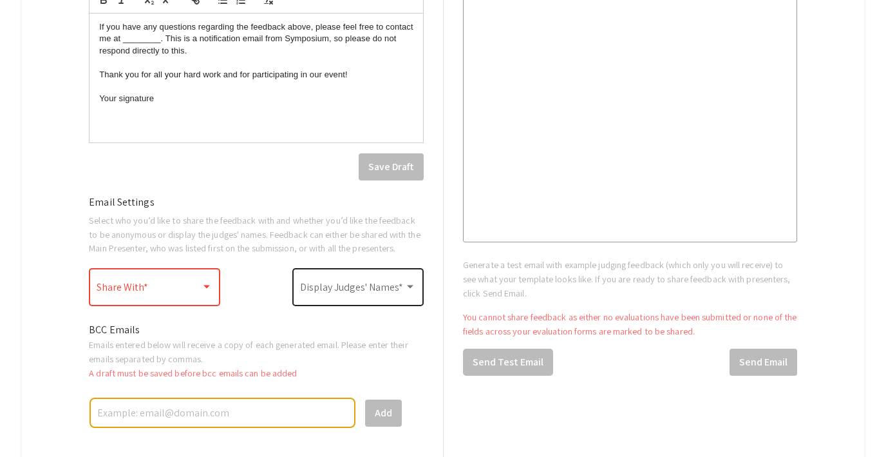
click at [373, 292] on span at bounding box center [352, 290] width 104 height 12
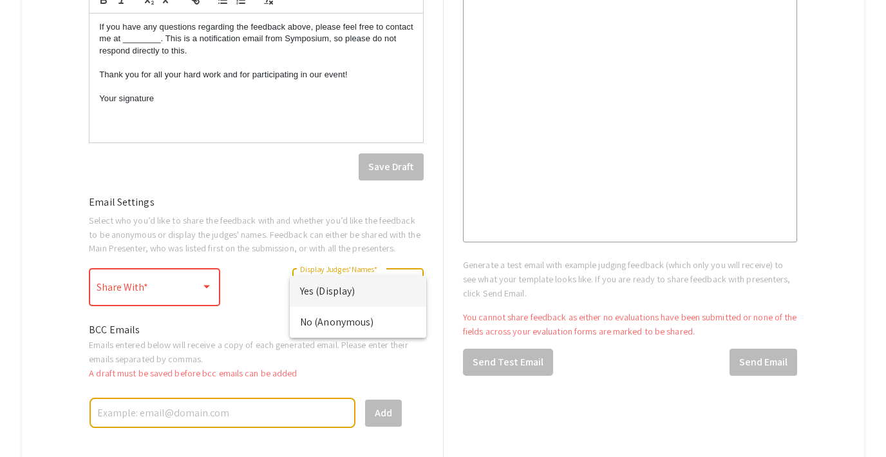
click at [246, 309] on div at bounding box center [443, 228] width 886 height 457
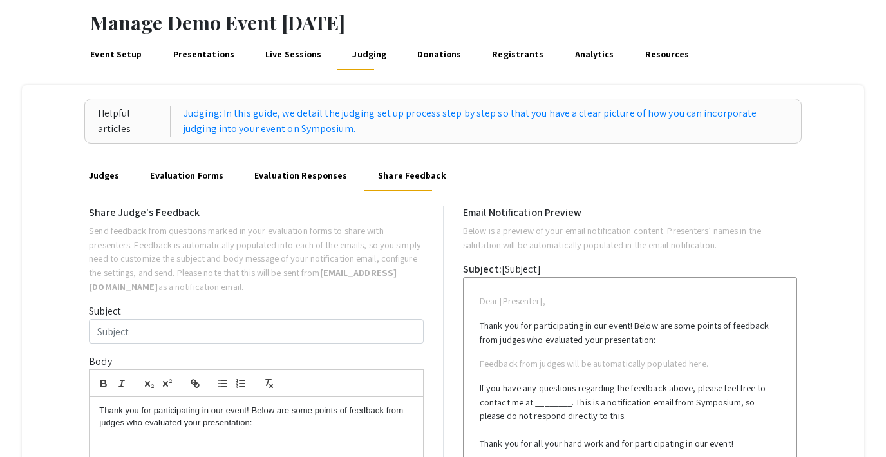
scroll to position [0, 0]
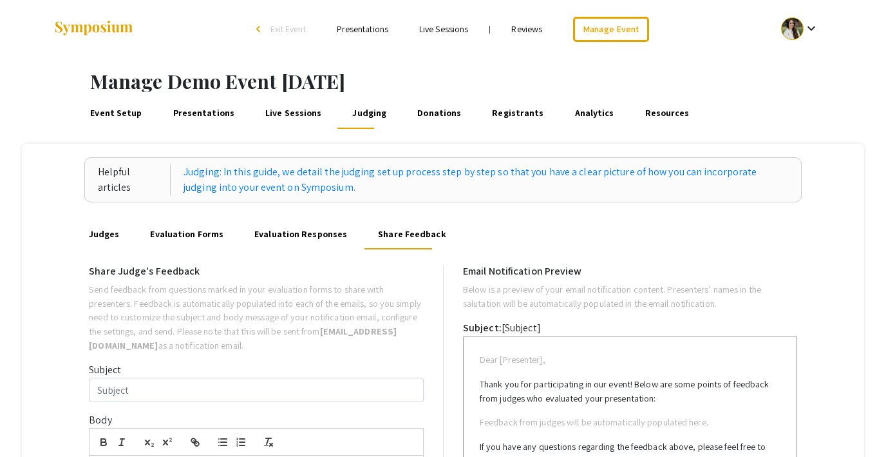
click at [415, 117] on link "Donations" at bounding box center [439, 113] width 48 height 31
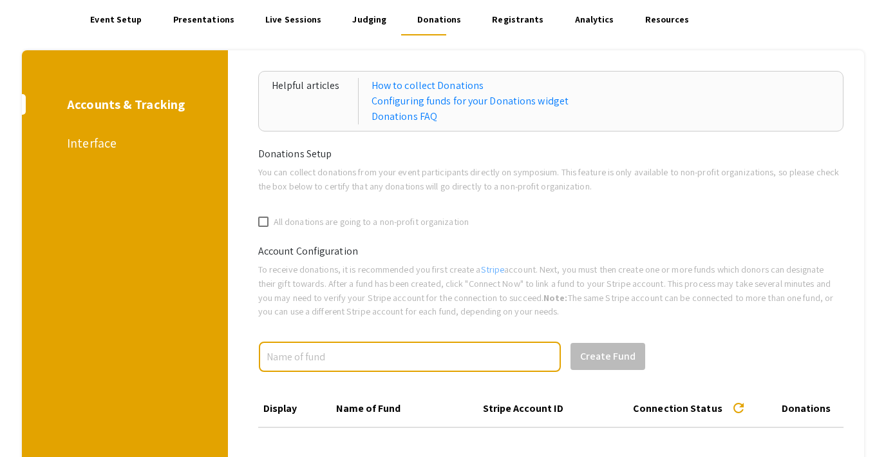
scroll to position [95, 0]
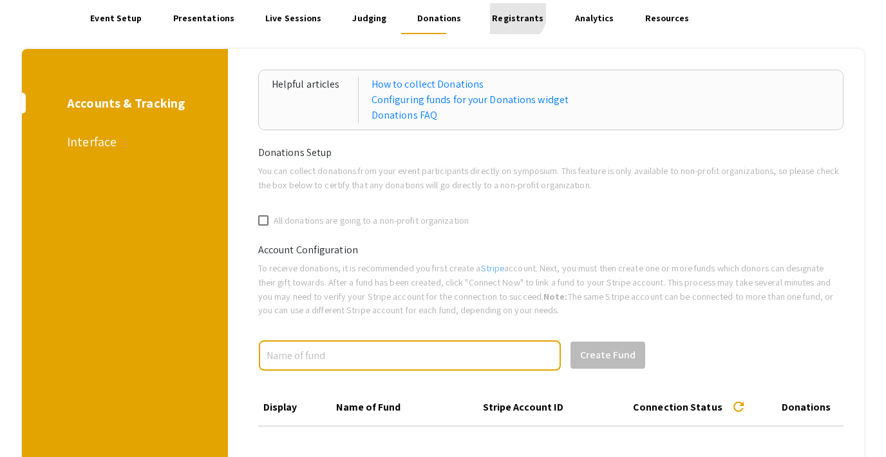
click at [495, 12] on link "Registrants" at bounding box center [518, 18] width 56 height 31
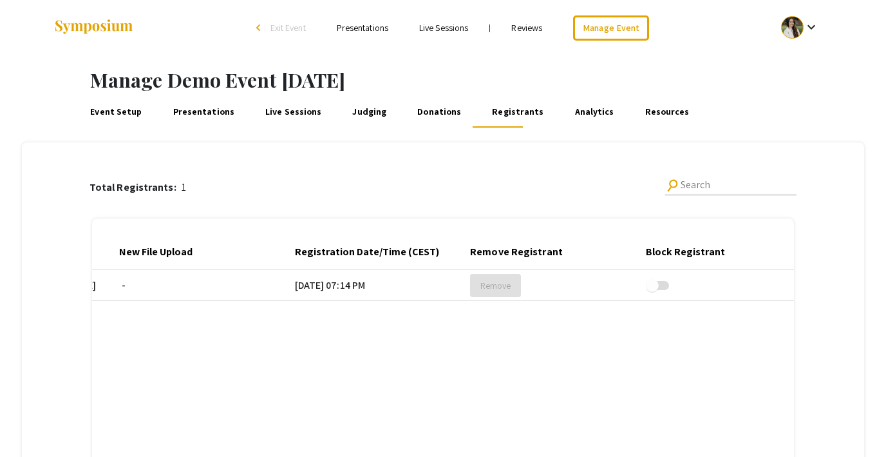
scroll to position [0, 351]
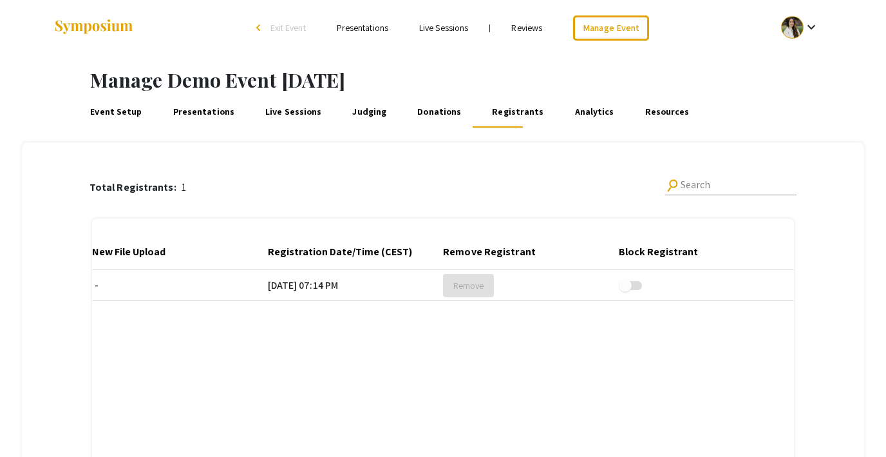
click at [573, 111] on link "Analytics" at bounding box center [595, 112] width 44 height 31
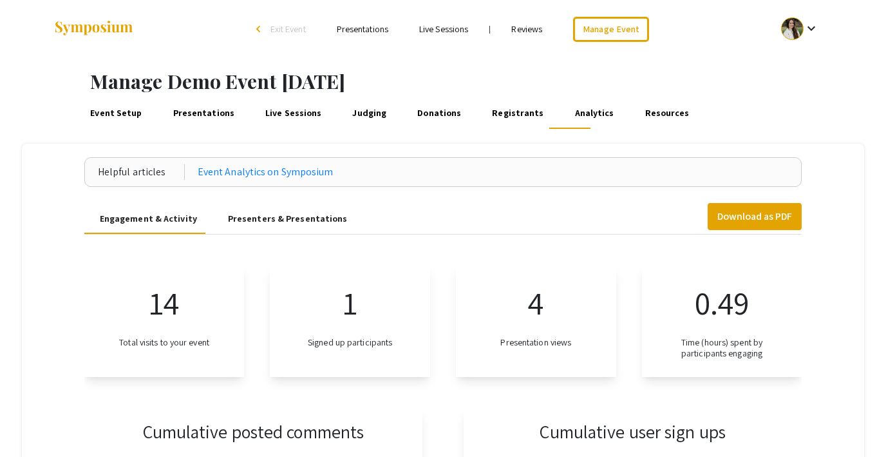
click at [292, 211] on div "Presenters & Presentations" at bounding box center [288, 218] width 151 height 31
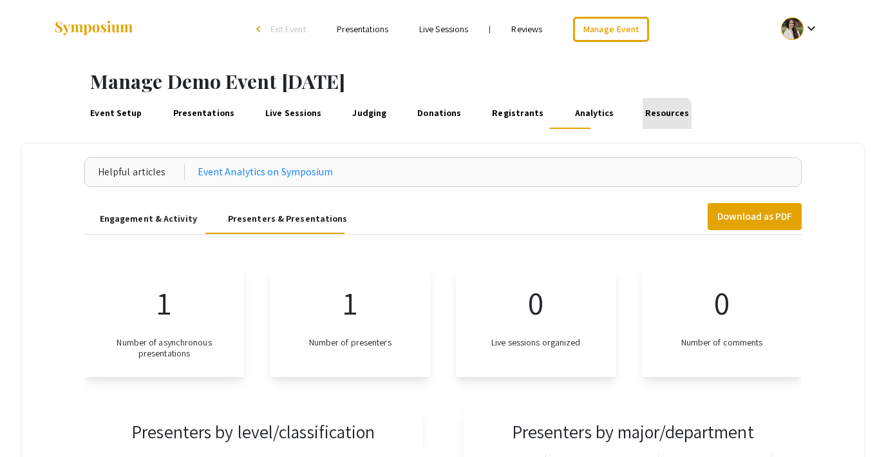
click at [643, 119] on link "Resources" at bounding box center [667, 113] width 49 height 31
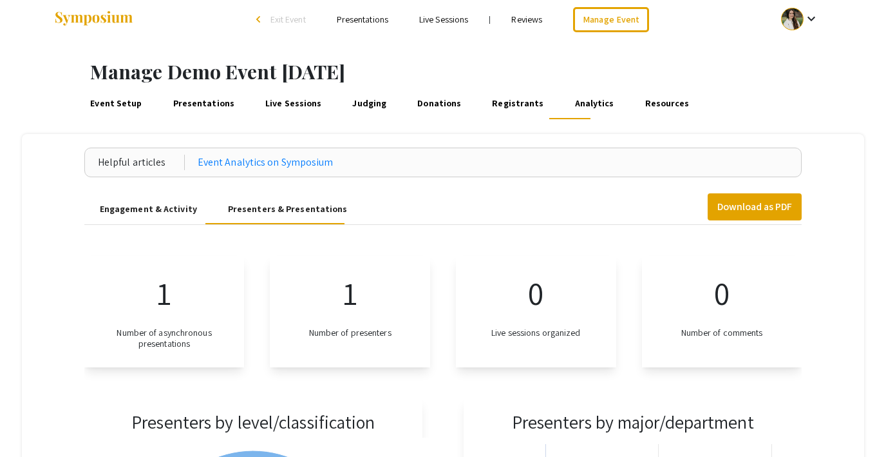
click at [531, 21] on link "Reviews" at bounding box center [526, 20] width 31 height 12
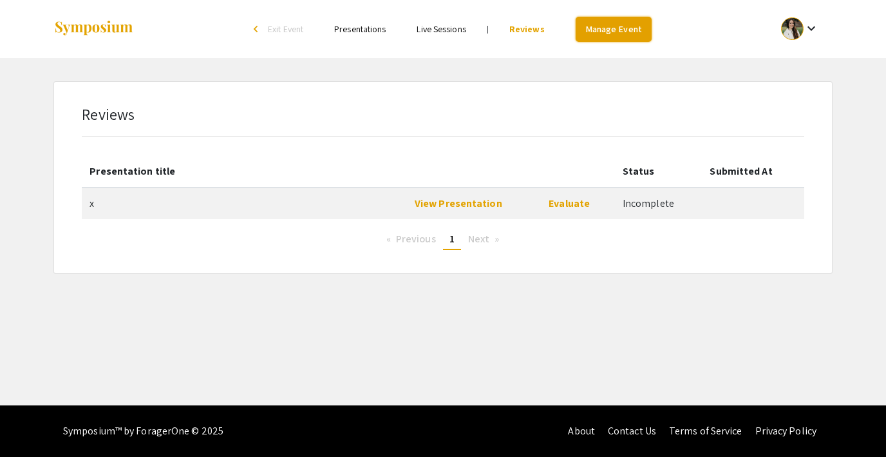
click at [634, 24] on link "Manage Event" at bounding box center [614, 29] width 76 height 25
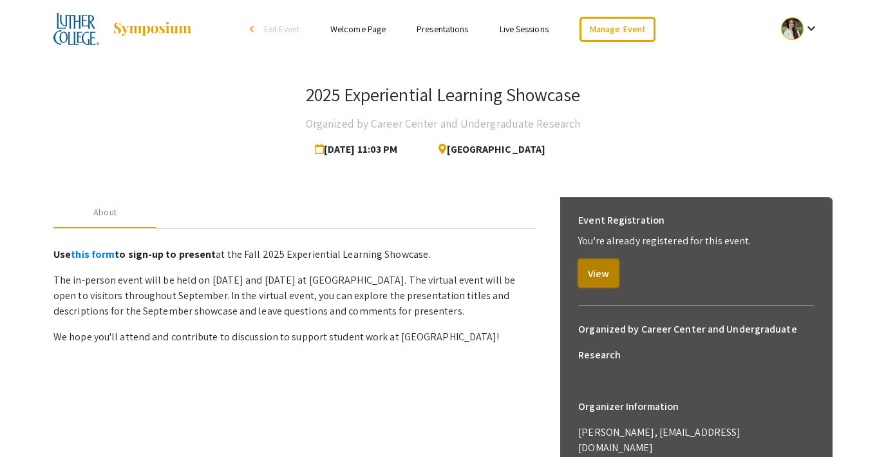
click at [592, 272] on button "View" at bounding box center [598, 273] width 41 height 28
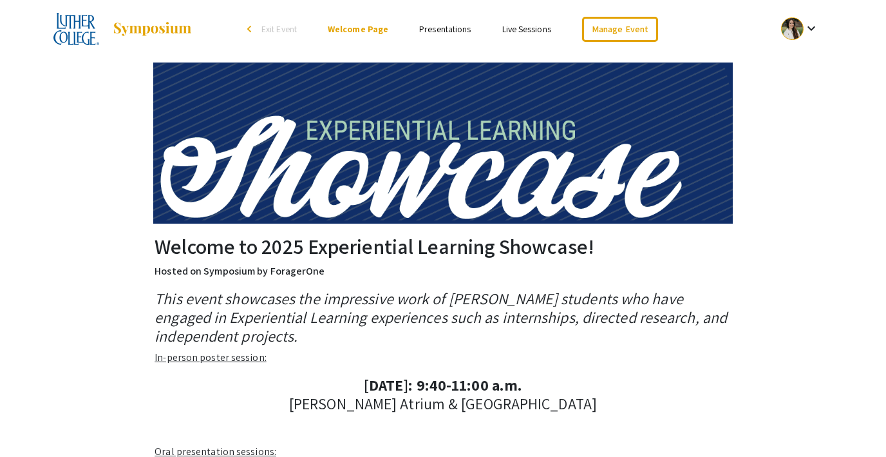
click at [452, 30] on link "Presentations" at bounding box center [445, 29] width 52 height 12
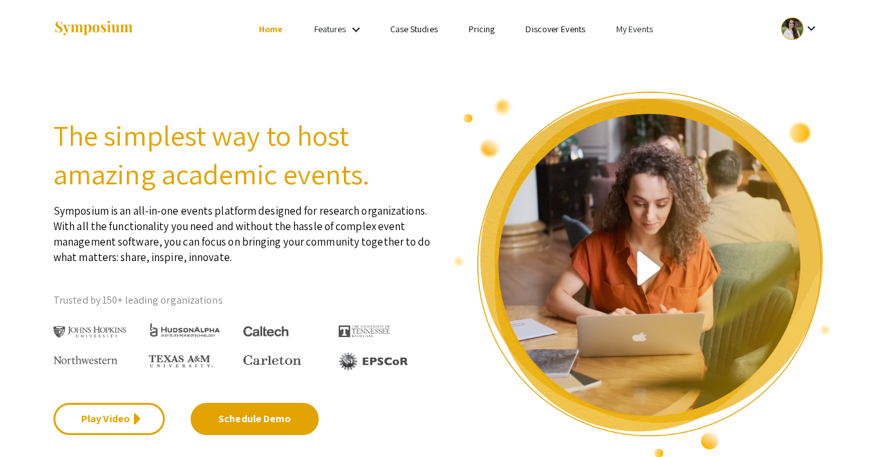
click at [553, 32] on link "Discover Events" at bounding box center [556, 29] width 60 height 12
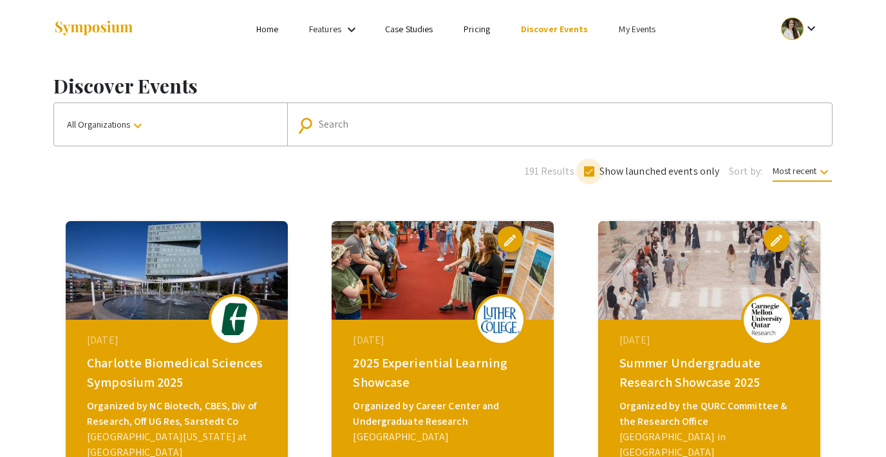
click at [593, 170] on span at bounding box center [589, 171] width 10 height 10
click at [589, 176] on input "Show launched events only" at bounding box center [589, 176] width 1 height 1
checkbox input "false"
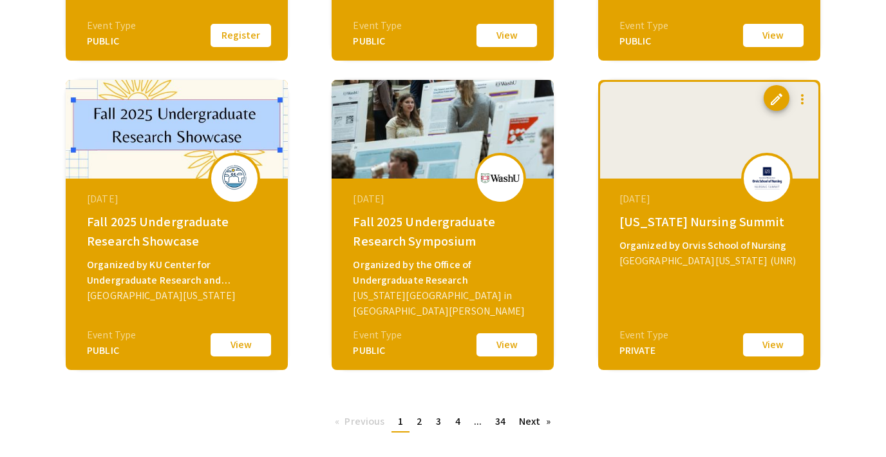
scroll to position [452, 0]
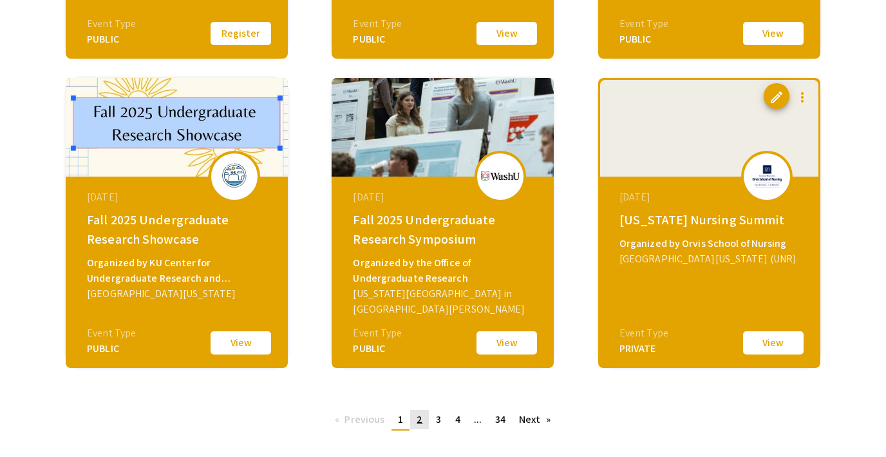
click at [418, 416] on span "2" at bounding box center [420, 419] width 6 height 14
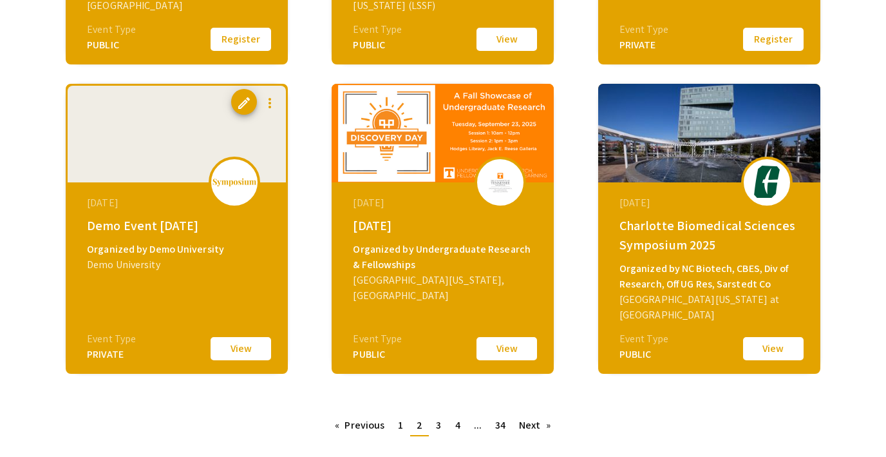
scroll to position [449, 0]
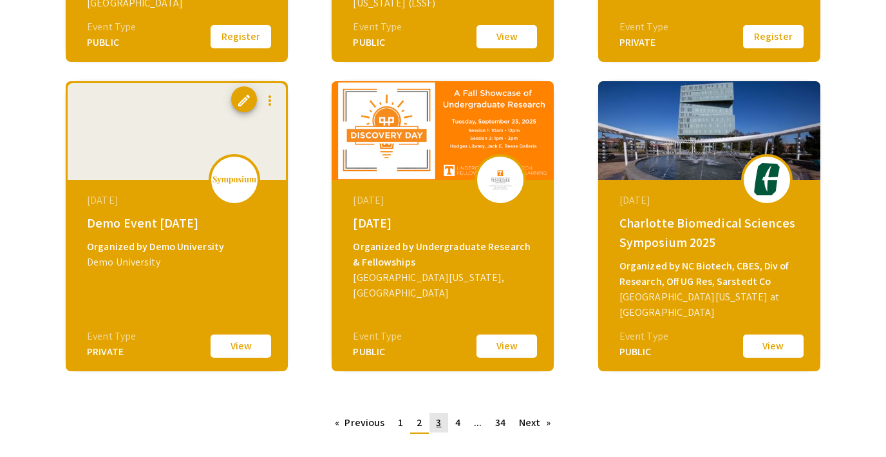
click at [436, 424] on span "3" at bounding box center [438, 422] width 5 height 14
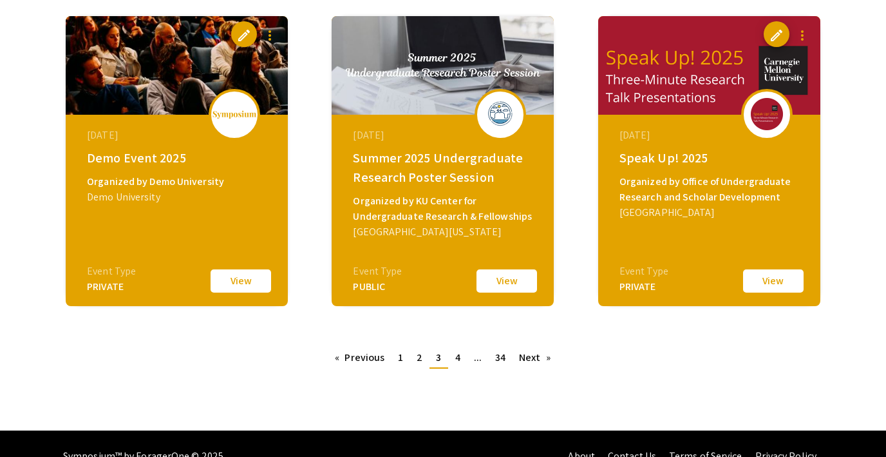
scroll to position [538, 0]
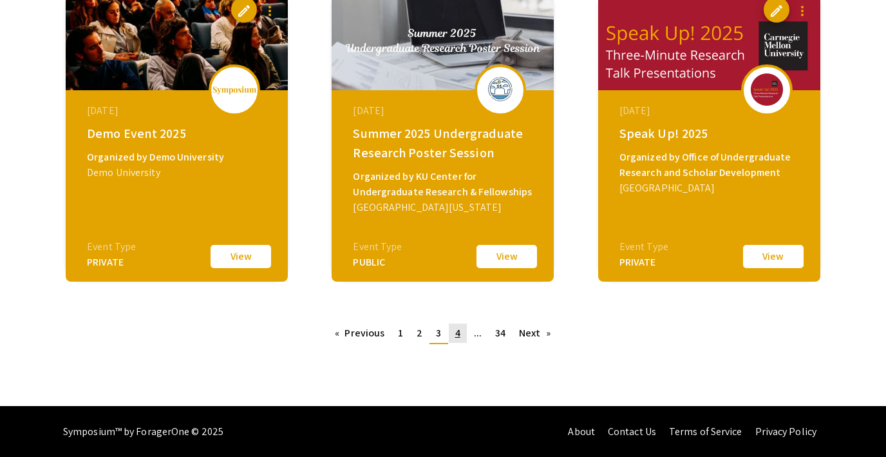
click at [459, 334] on span "4" at bounding box center [457, 333] width 5 height 14
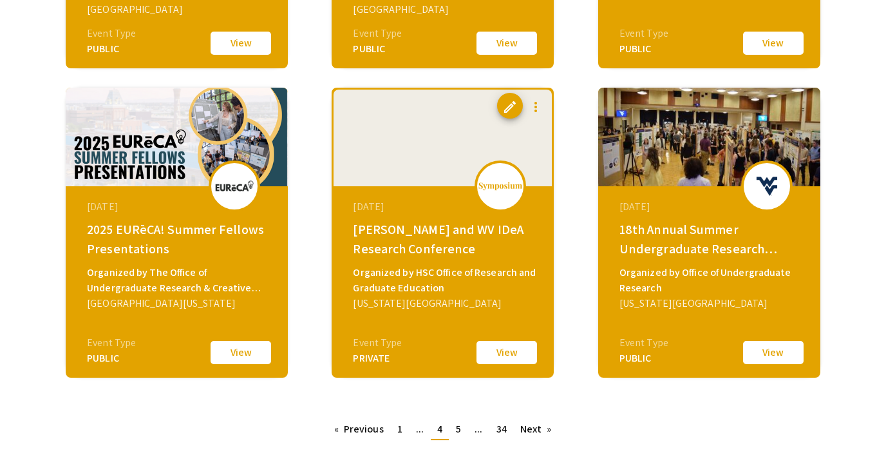
scroll to position [446, 0]
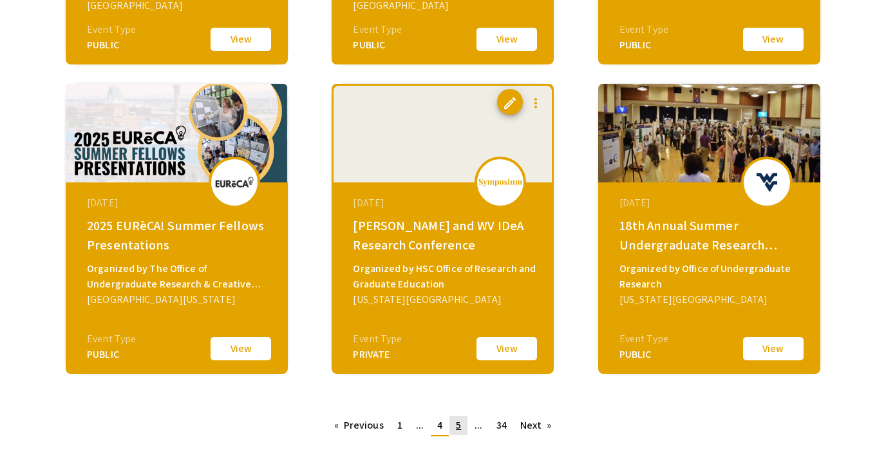
click at [453, 426] on link "page 5" at bounding box center [459, 424] width 18 height 19
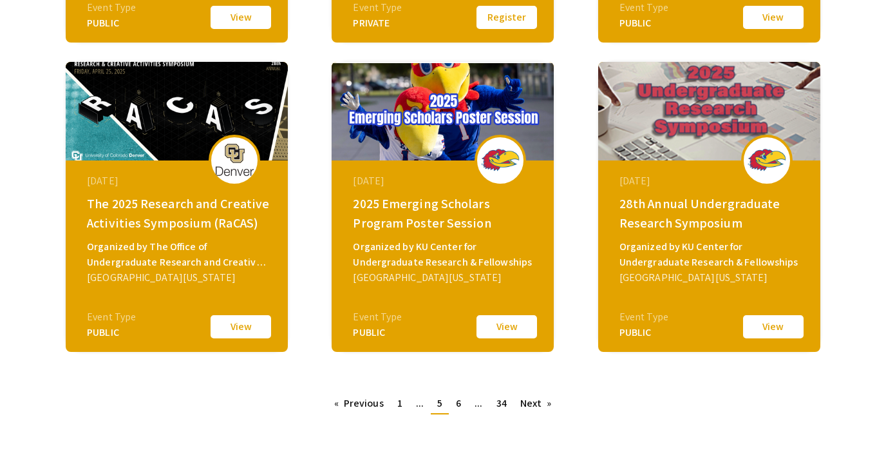
scroll to position [480, 0]
